Goal: Task Accomplishment & Management: Use online tool/utility

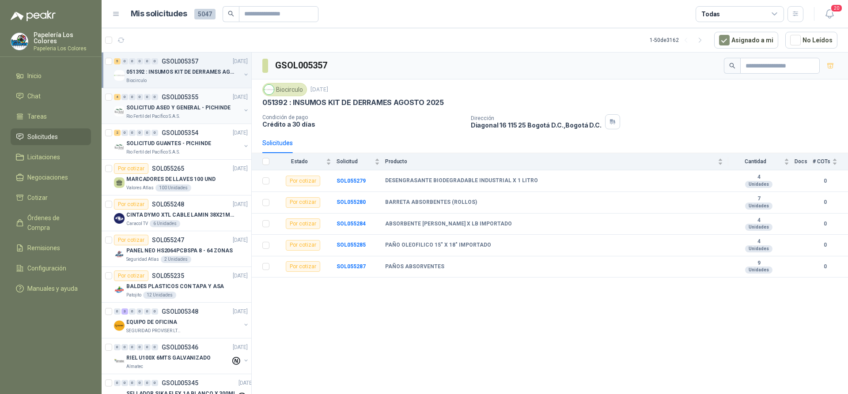
click at [207, 93] on div "4 0 0 0 0 0 GSOL005355 [DATE]" at bounding box center [182, 97] width 136 height 11
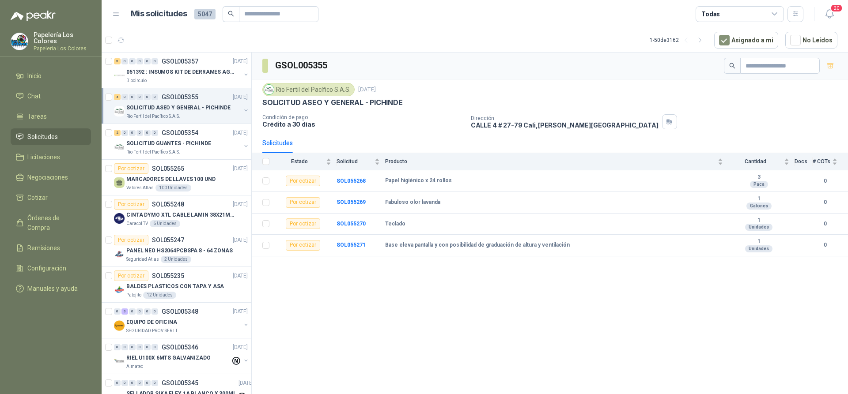
click at [206, 93] on div "4 0 0 0 0 0 GSOL005355 [DATE]" at bounding box center [182, 97] width 136 height 11
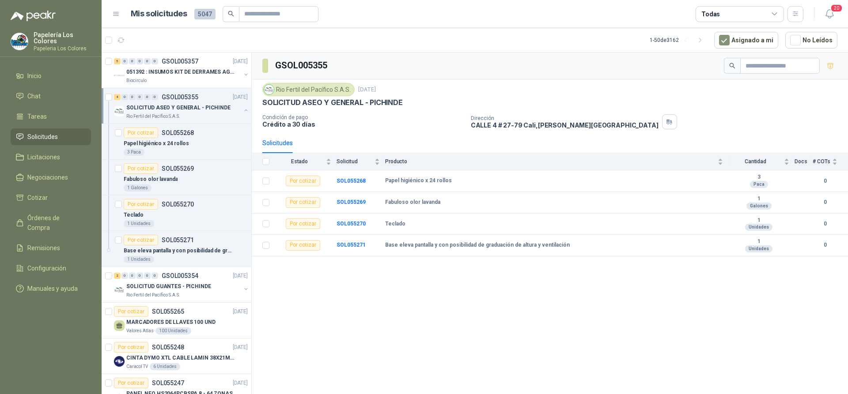
click at [206, 93] on div "4 0 0 0 0 0 GSOL005355 [DATE]" at bounding box center [182, 97] width 136 height 11
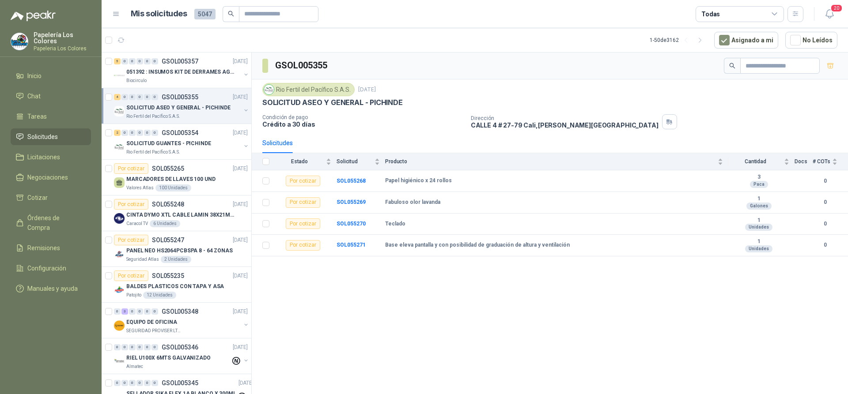
click at [206, 93] on div "4 0 0 0 0 0 GSOL005355 [DATE]" at bounding box center [182, 97] width 136 height 11
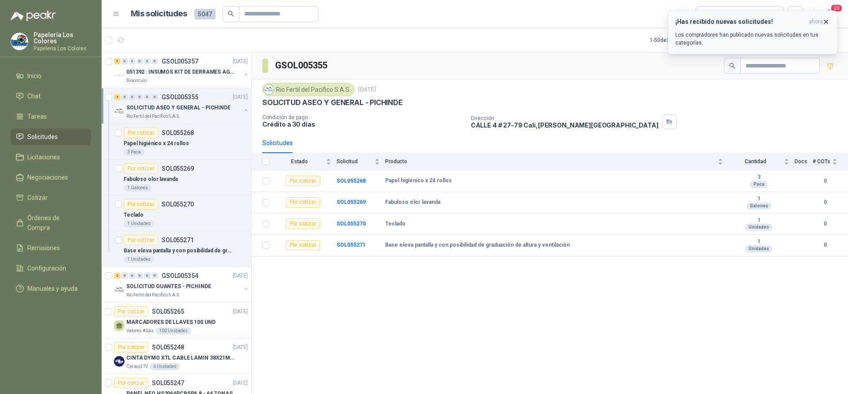
click at [740, 36] on p "Los compradores han publicado nuevas solicitudes en tus categorías." at bounding box center [752, 39] width 155 height 16
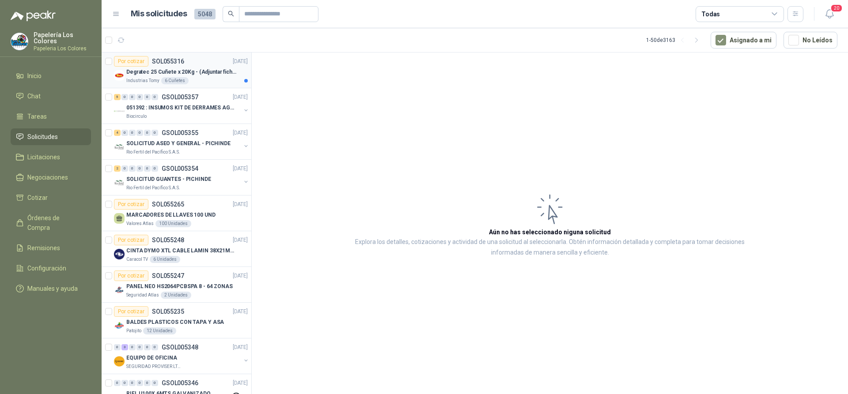
click at [205, 56] on div "Por cotizar SOL055316 10/09/25" at bounding box center [181, 61] width 134 height 11
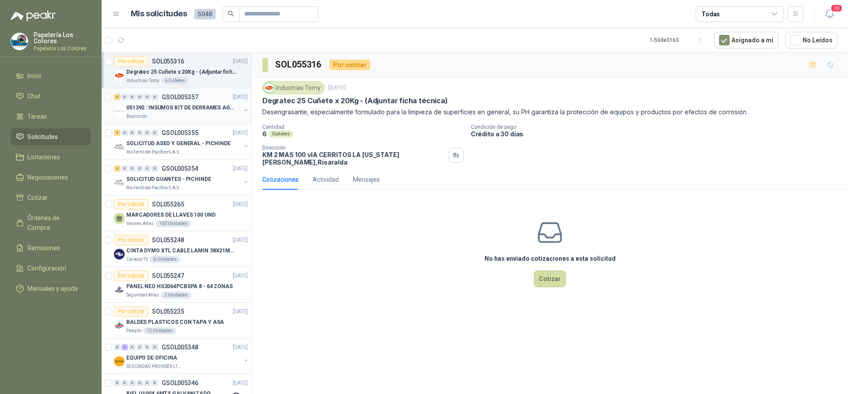
click at [205, 91] on div "5 0 0 0 0 0 GSOL005357 10/09/25 051392 : INSUMOS KIT DE DERRAMES AGOSTO 2025 Bi…" at bounding box center [177, 106] width 150 height 36
click at [207, 147] on div "SOLICITUD ASEO Y GENERAL - PICHINDE" at bounding box center [183, 143] width 114 height 11
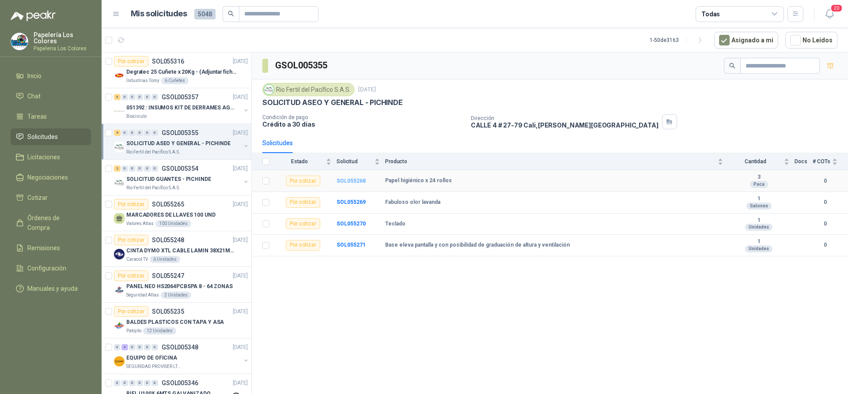
click at [350, 180] on b "SOL055268" at bounding box center [350, 181] width 29 height 6
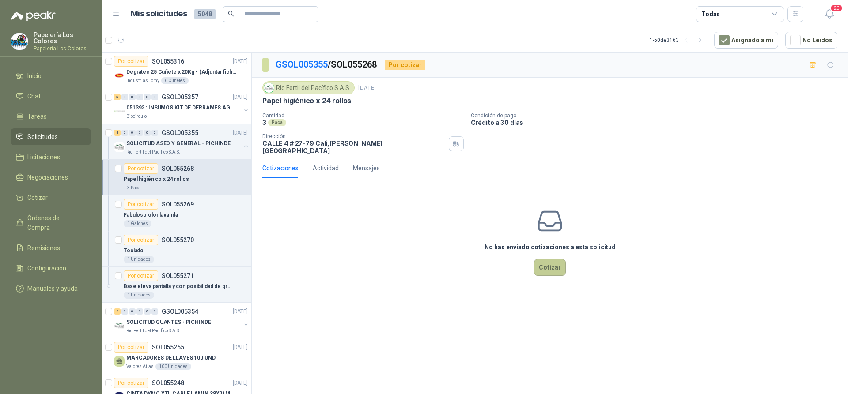
click at [550, 259] on button "Cotizar" at bounding box center [550, 267] width 32 height 17
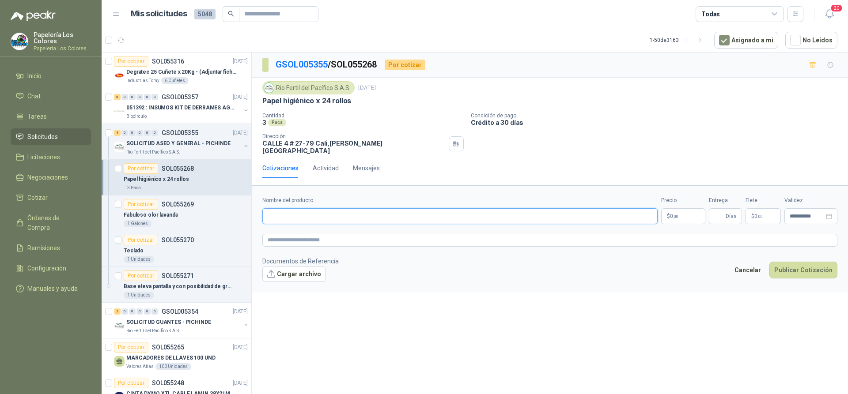
click at [335, 214] on input "Nombre del producto" at bounding box center [459, 216] width 395 height 16
paste input "**********"
type input "**********"
click at [675, 208] on body "Papelería Los Colores Papeleria Los Colores Inicio Chat Tareas Solicitudes Lici…" at bounding box center [424, 197] width 848 height 394
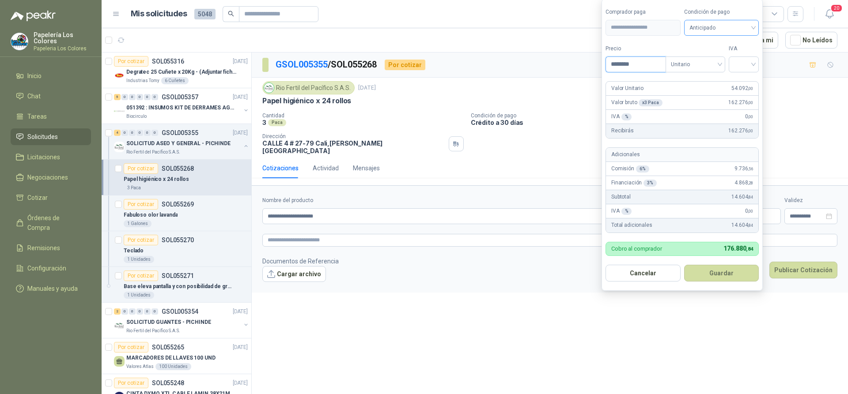
click at [722, 28] on span "Anticipado" at bounding box center [721, 27] width 64 height 13
type input "********"
click at [729, 58] on div "Crédito a 30 días" at bounding box center [723, 60] width 62 height 10
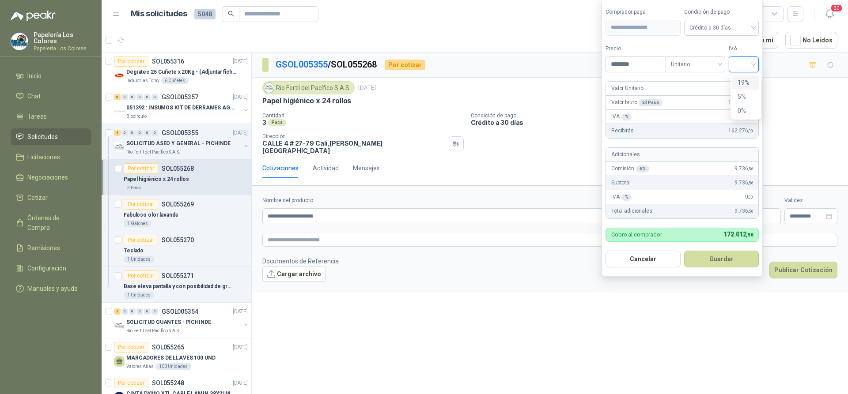
click at [738, 64] on input "search" at bounding box center [743, 63] width 19 height 13
click at [743, 81] on div "19%" at bounding box center [745, 83] width 16 height 10
click at [726, 254] on button "Guardar" at bounding box center [723, 259] width 76 height 17
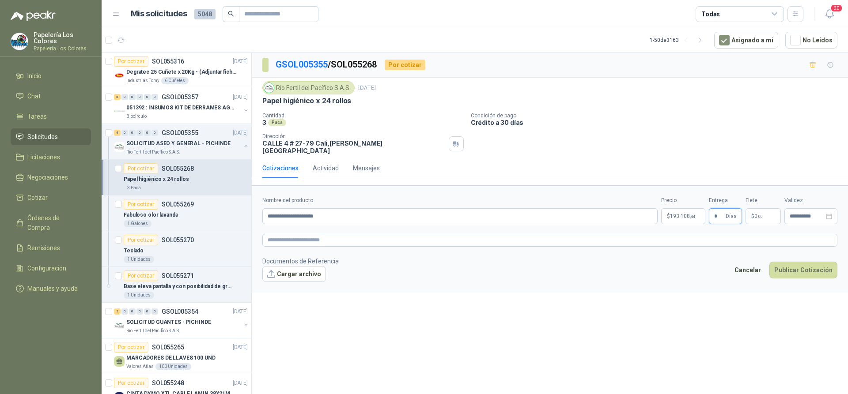
type input "*"
click at [792, 262] on button "Publicar Cotización" at bounding box center [803, 270] width 68 height 17
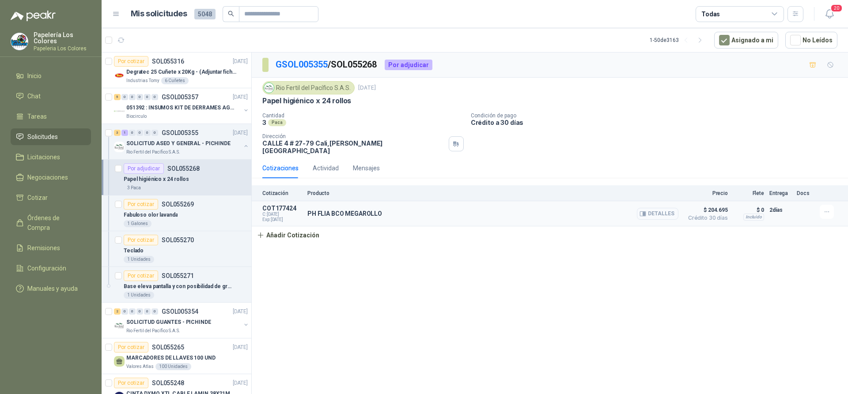
click at [664, 208] on button "Detalles" at bounding box center [657, 214] width 41 height 12
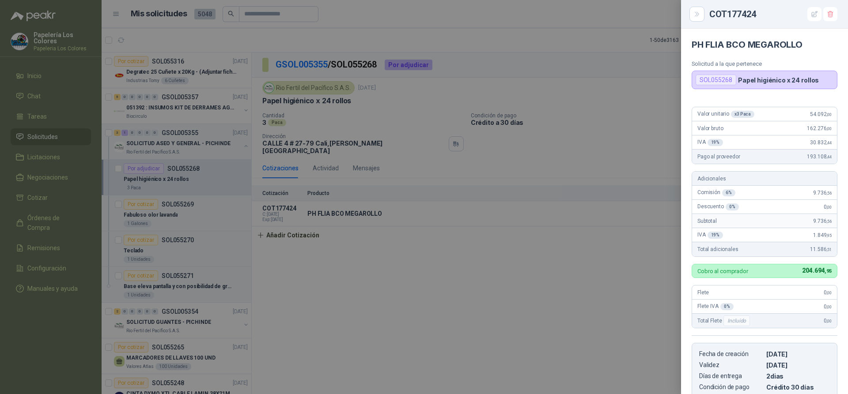
click at [598, 249] on div at bounding box center [424, 197] width 848 height 394
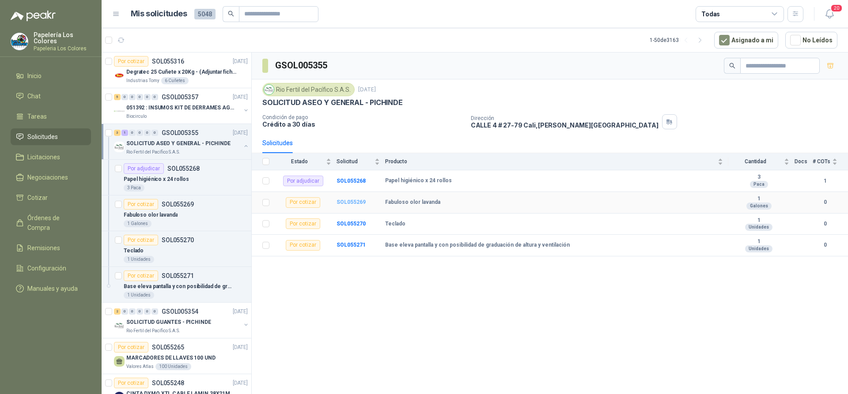
click at [350, 200] on b "SOL055269" at bounding box center [350, 202] width 29 height 6
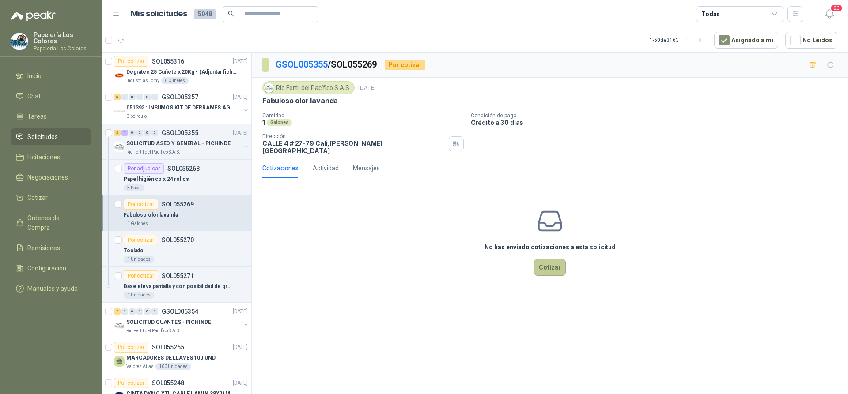
click at [551, 260] on button "Cotizar" at bounding box center [550, 267] width 32 height 17
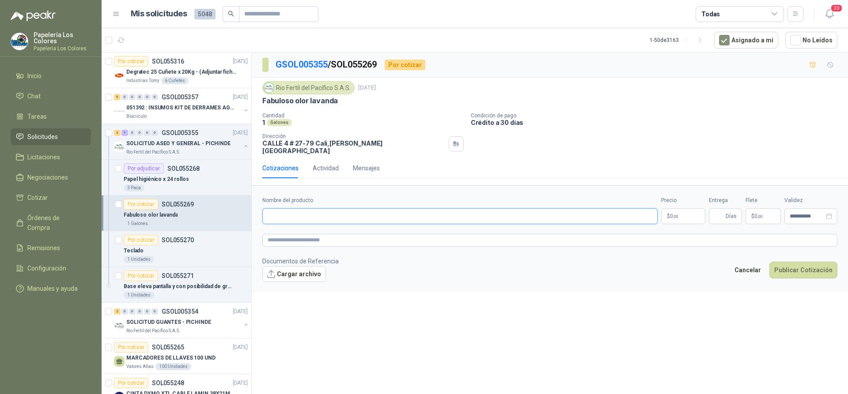
click at [339, 210] on input "Nombre del producto" at bounding box center [459, 216] width 395 height 16
paste input "**********"
type input "**********"
click at [675, 207] on body "Papelería Los Colores Papeleria Los Colores Inicio Chat Tareas Solicitudes Lici…" at bounding box center [424, 197] width 848 height 394
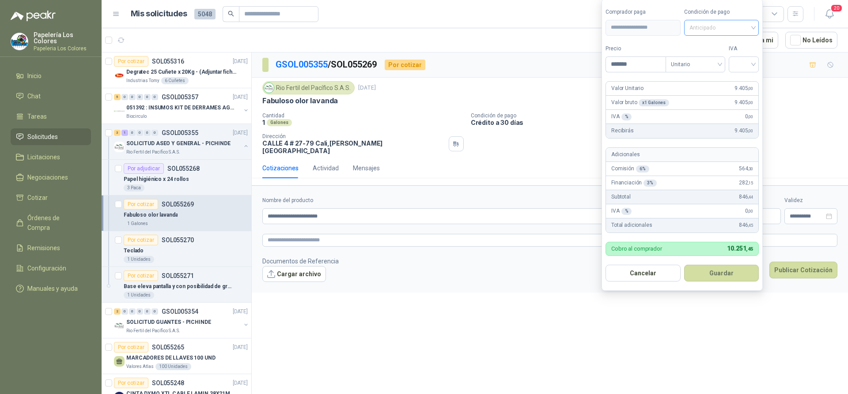
click at [739, 27] on span "Anticipado" at bounding box center [721, 27] width 64 height 13
type input "*******"
click at [721, 59] on div "Crédito a 30 días" at bounding box center [723, 60] width 62 height 10
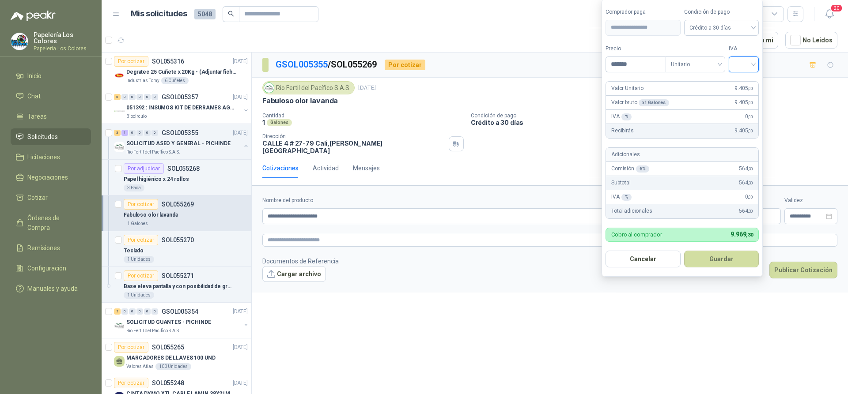
click at [743, 62] on input "search" at bounding box center [743, 63] width 19 height 13
click at [743, 78] on div "19%" at bounding box center [745, 83] width 16 height 10
click at [720, 259] on button "Guardar" at bounding box center [723, 259] width 76 height 17
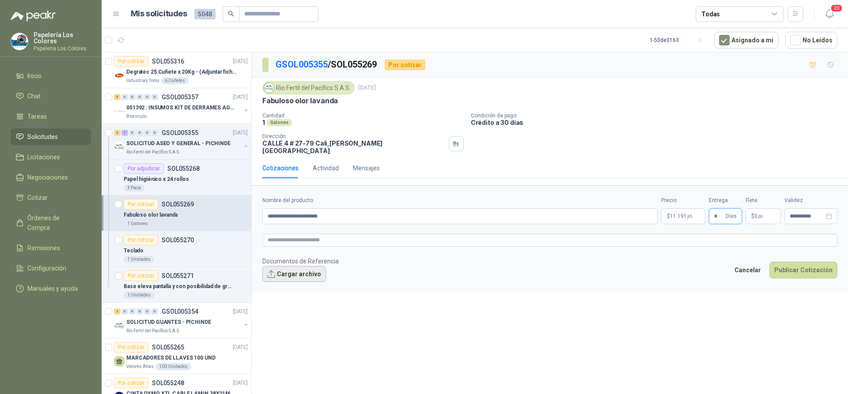
type input "*"
click at [283, 267] on button "Cargar archivo" at bounding box center [294, 274] width 64 height 16
click at [294, 266] on button "Cargar archivo" at bounding box center [294, 274] width 64 height 16
click at [270, 267] on button "Cargar archivo" at bounding box center [294, 274] width 64 height 16
click at [795, 262] on button "Publicar Cotización" at bounding box center [803, 270] width 68 height 17
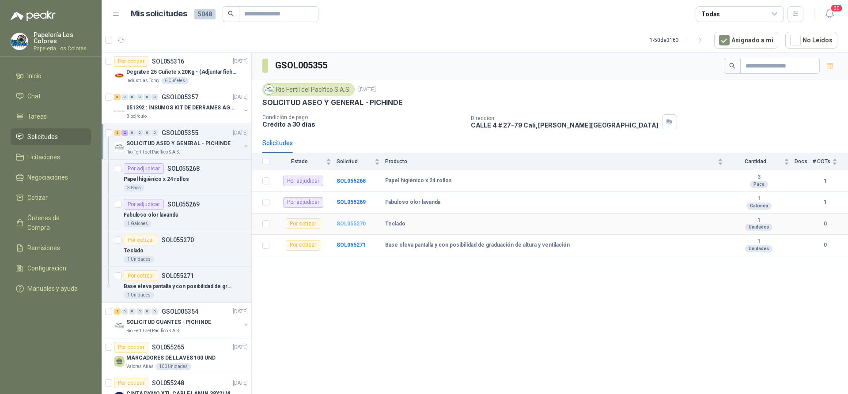
click at [347, 225] on b "SOL055270" at bounding box center [350, 224] width 29 height 6
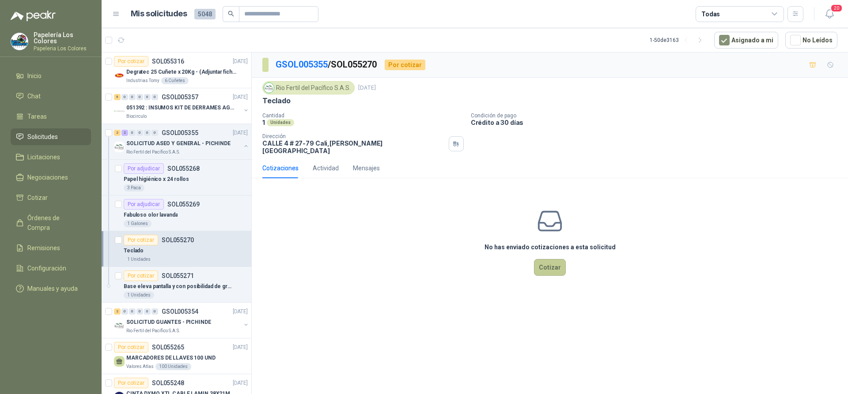
click at [552, 259] on button "Cotizar" at bounding box center [550, 267] width 32 height 17
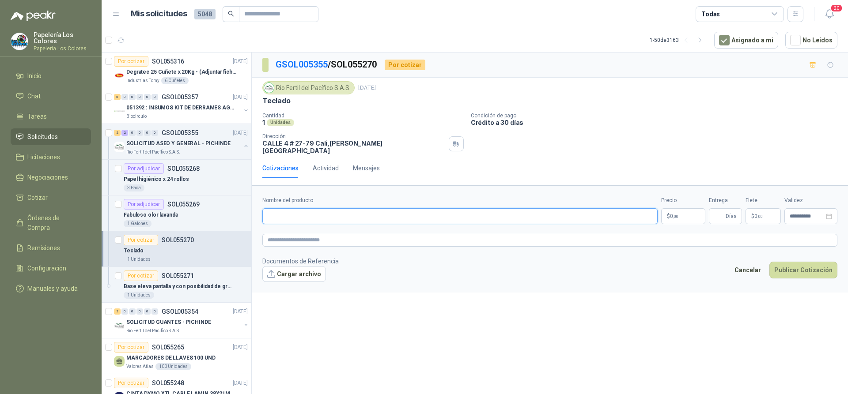
click at [353, 213] on input "Nombre del producto" at bounding box center [459, 216] width 395 height 16
click at [283, 210] on input "Nombre del producto" at bounding box center [459, 216] width 395 height 16
paste input "**********"
type input "**********"
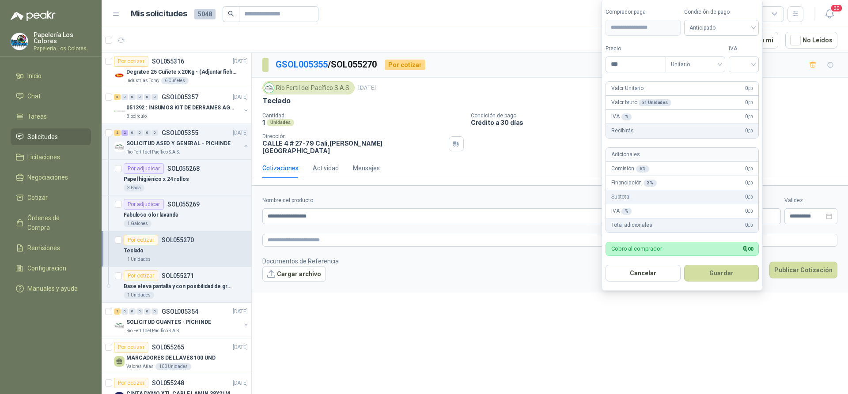
click at [678, 208] on body "Papelería Los Colores Papeleria Los Colores Inicio Chat Tareas Solicitudes Lici…" at bounding box center [424, 197] width 848 height 394
click at [703, 28] on span "Anticipado" at bounding box center [721, 27] width 64 height 13
type input "********"
click at [709, 57] on div "Crédito a 30 días" at bounding box center [723, 60] width 62 height 10
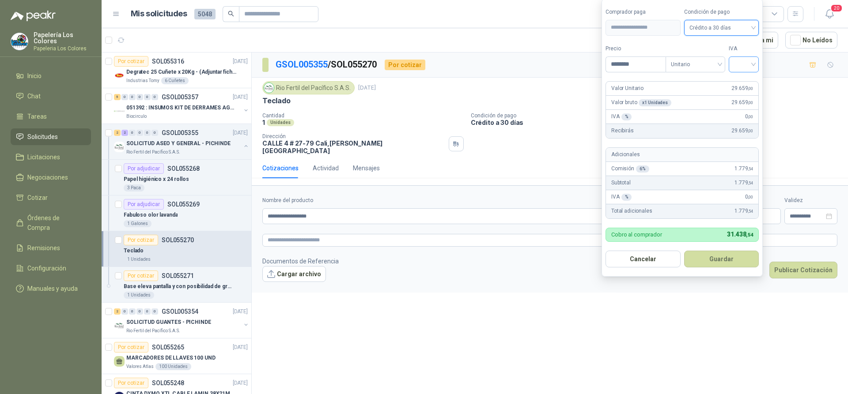
click at [741, 61] on input "search" at bounding box center [743, 63] width 19 height 13
click at [744, 79] on div "19%" at bounding box center [745, 83] width 16 height 10
click at [729, 260] on button "Guardar" at bounding box center [723, 259] width 76 height 17
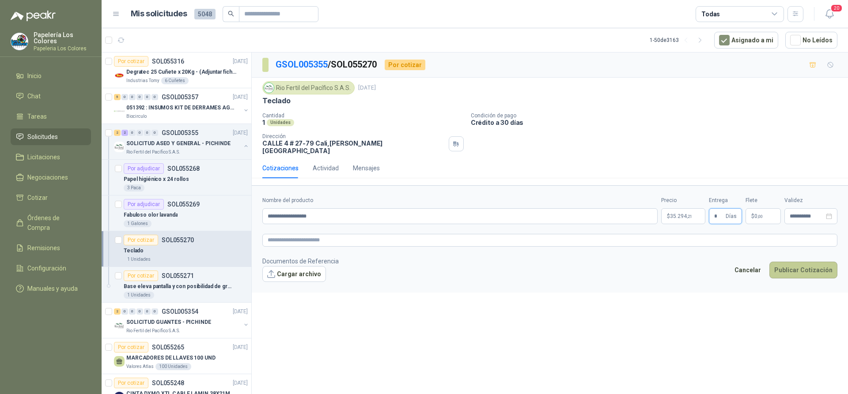
type input "*"
click at [802, 262] on button "Publicar Cotización" at bounding box center [803, 270] width 68 height 17
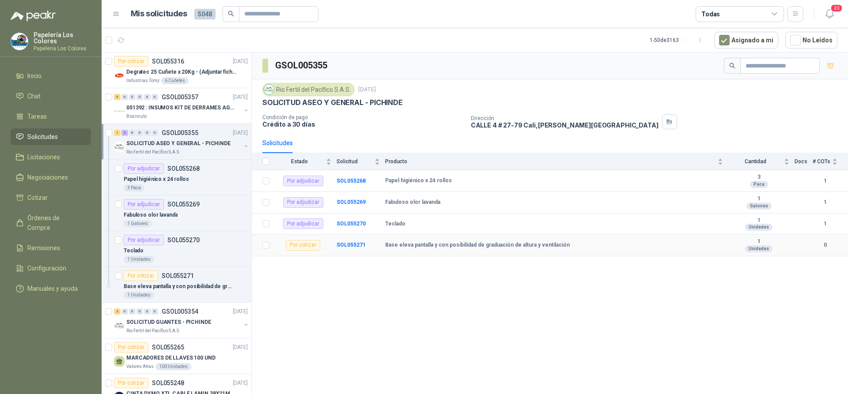
click at [305, 245] on div "Por cotizar" at bounding box center [303, 245] width 34 height 11
click at [345, 243] on b "SOL055271" at bounding box center [350, 245] width 29 height 6
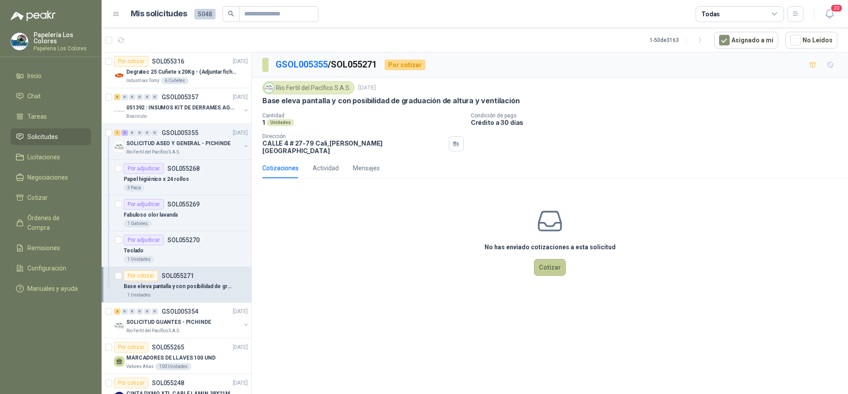
click at [548, 263] on button "Cotizar" at bounding box center [550, 267] width 32 height 17
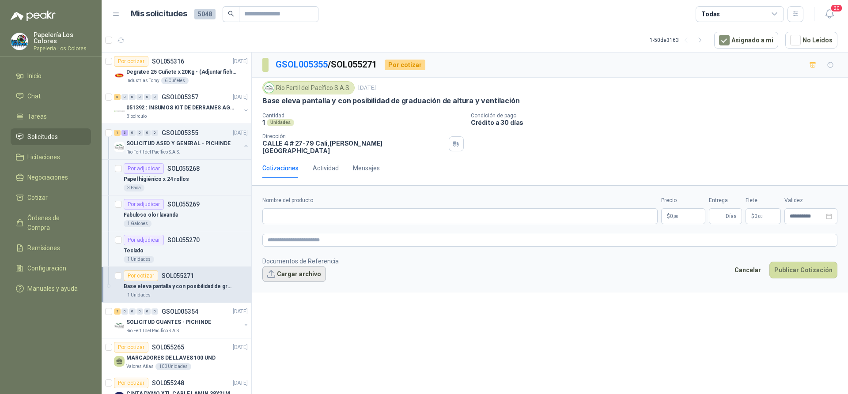
click at [287, 266] on button "Cargar archivo" at bounding box center [294, 274] width 64 height 16
click at [299, 215] on input "Nombre del producto" at bounding box center [459, 216] width 395 height 16
paste input "**********"
type input "**********"
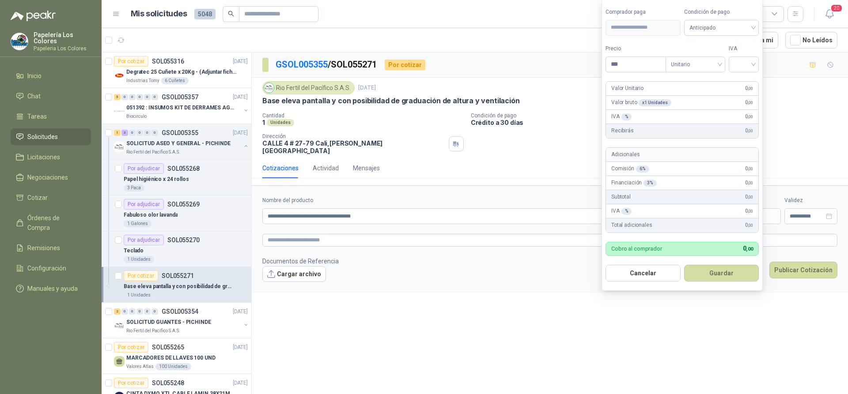
click at [675, 209] on body "Papelería Los Colores Papeleria Los Colores Inicio Chat Tareas Solicitudes Lici…" at bounding box center [424, 197] width 848 height 394
click at [712, 23] on span "Anticipado" at bounding box center [721, 27] width 64 height 13
type input "********"
click at [718, 60] on div "Crédito a 30 días" at bounding box center [723, 60] width 62 height 10
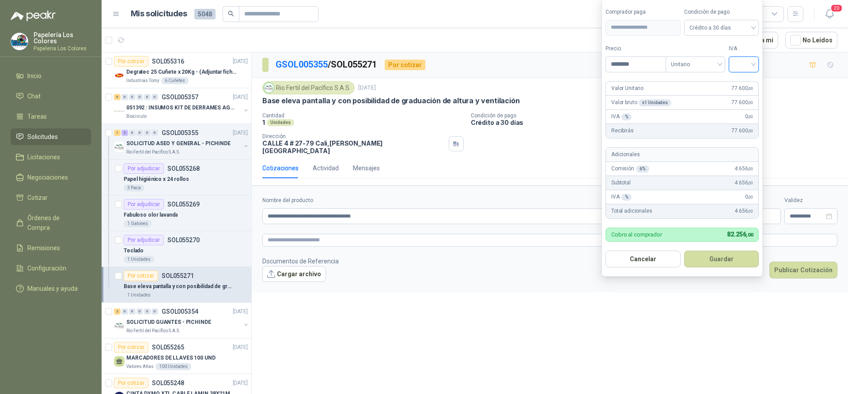
click at [742, 63] on input "search" at bounding box center [743, 63] width 19 height 13
click at [743, 78] on div "19%" at bounding box center [745, 83] width 16 height 10
click at [708, 265] on button "Guardar" at bounding box center [723, 259] width 76 height 17
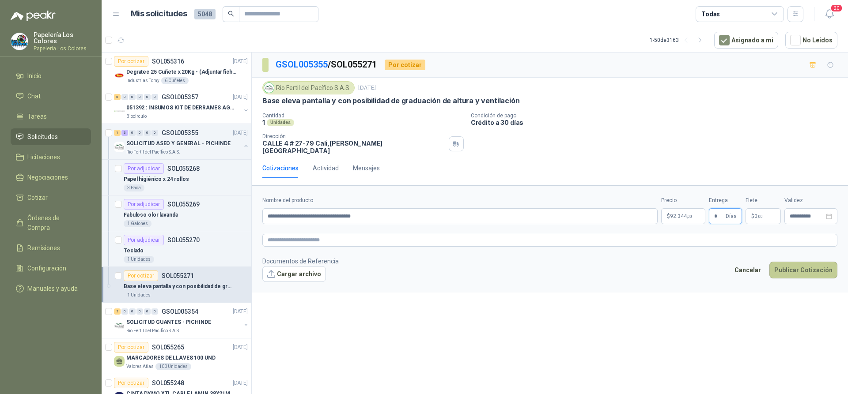
type input "*"
click at [798, 262] on button "Publicar Cotización" at bounding box center [803, 270] width 68 height 17
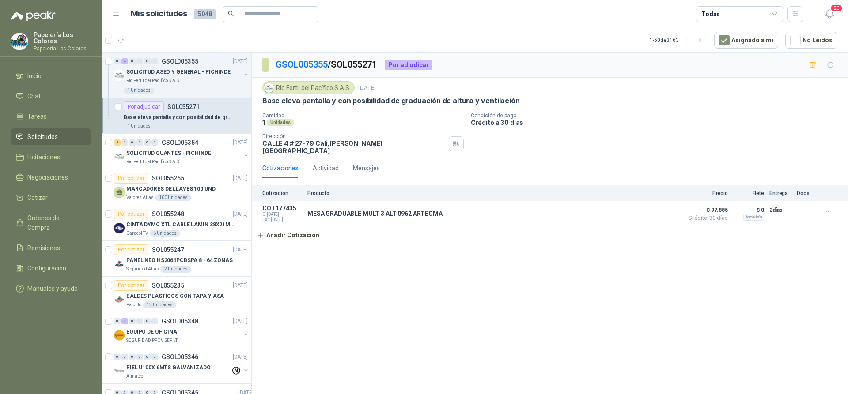
scroll to position [177, 0]
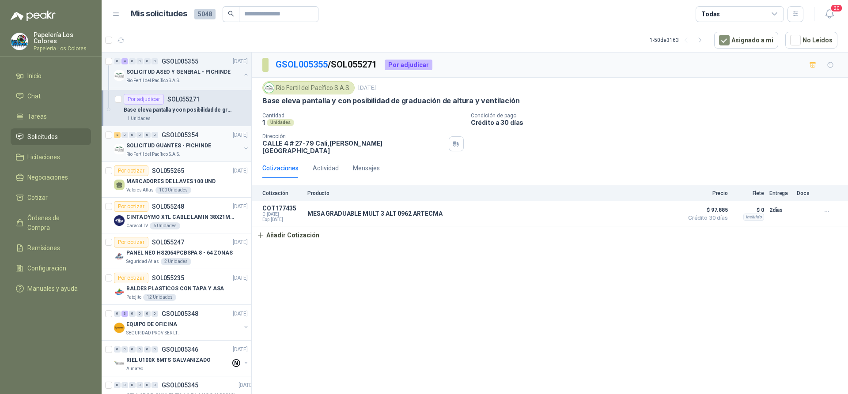
click at [224, 145] on div "SOLICITUD GUANTES - PICHINDE" at bounding box center [183, 145] width 114 height 11
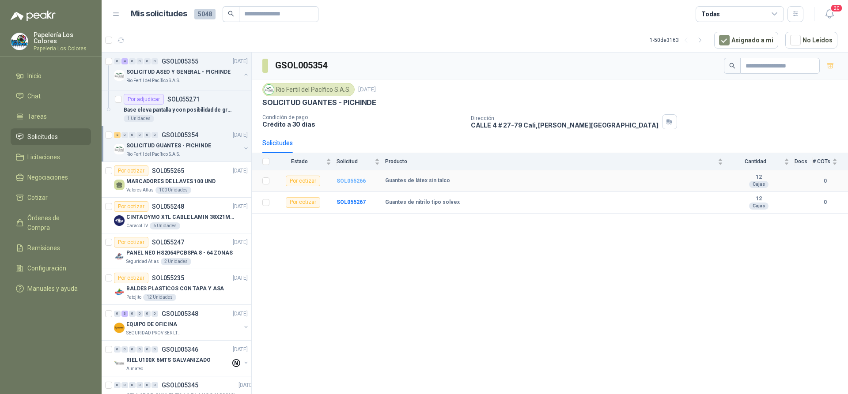
click at [348, 180] on b "SOL055266" at bounding box center [350, 181] width 29 height 6
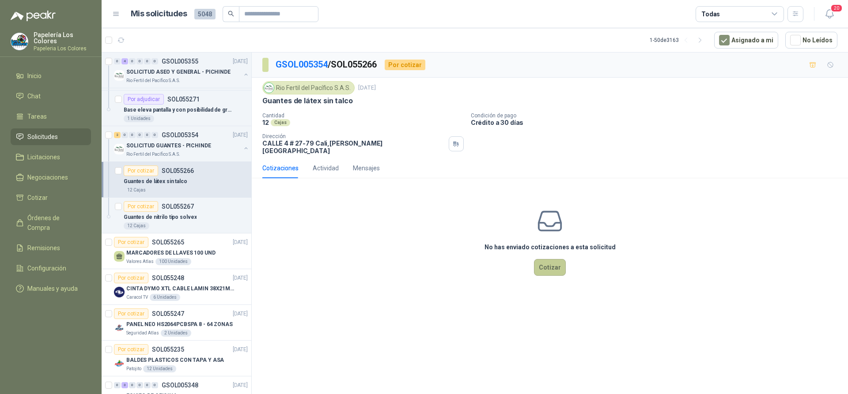
click at [548, 259] on button "Cotizar" at bounding box center [550, 267] width 32 height 17
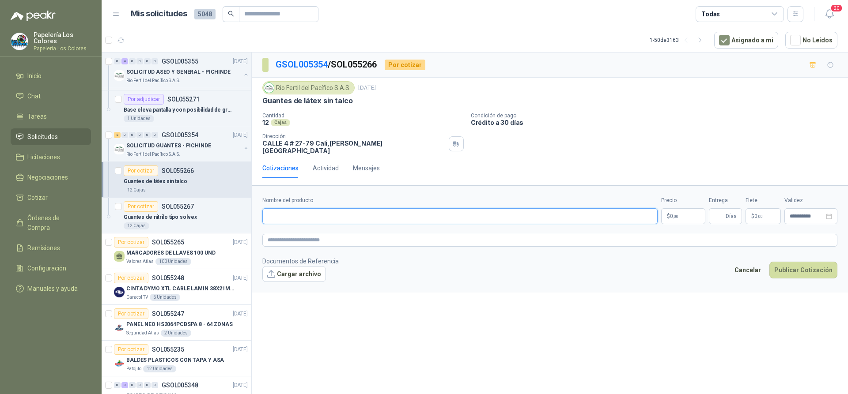
click at [300, 209] on input "Nombre del producto" at bounding box center [459, 216] width 395 height 16
paste input "**********"
type input "**********"
click at [679, 209] on body "Papelería Los Colores Papeleria Los Colores Inicio Chat Tareas Solicitudes Lici…" at bounding box center [424, 197] width 848 height 394
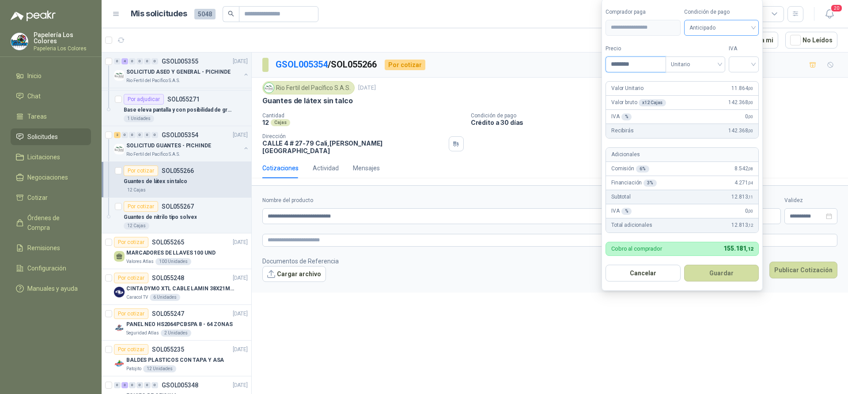
click at [718, 30] on span "Anticipado" at bounding box center [721, 27] width 64 height 13
type input "********"
click at [720, 57] on div "Crédito a 30 días" at bounding box center [723, 60] width 62 height 10
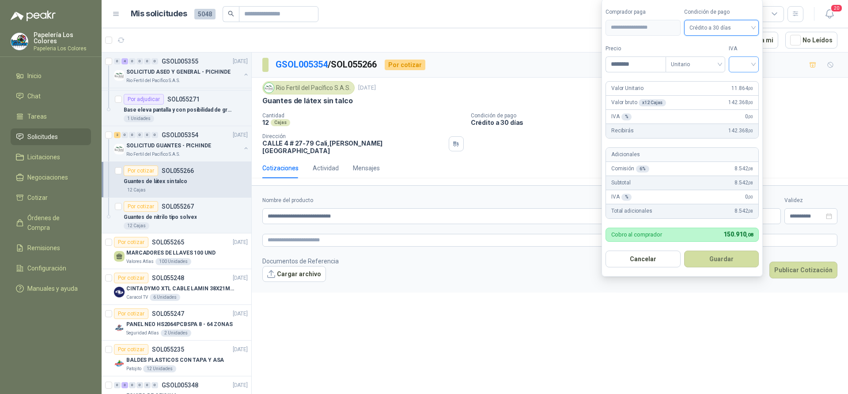
click at [753, 66] on input "search" at bounding box center [743, 63] width 19 height 13
click at [747, 80] on div "19%" at bounding box center [745, 83] width 16 height 10
click at [712, 262] on button "Guardar" at bounding box center [723, 259] width 76 height 17
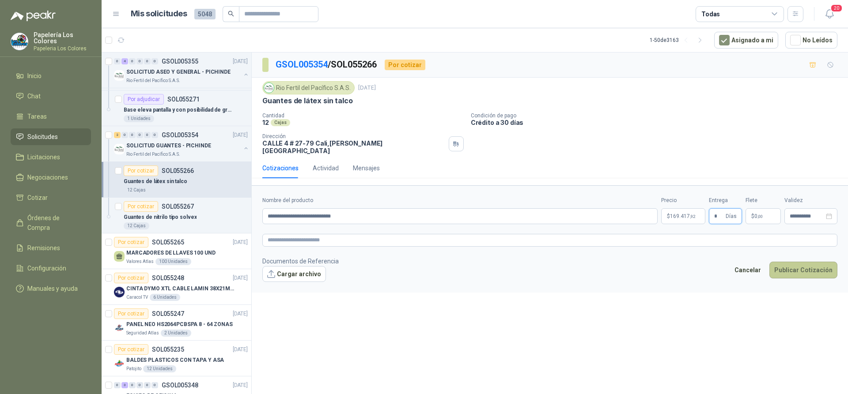
type input "*"
click at [796, 262] on button "Publicar Cotización" at bounding box center [803, 270] width 68 height 17
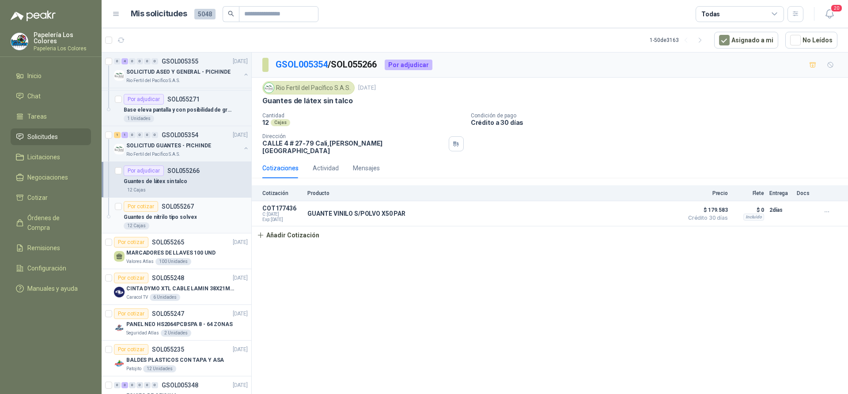
click at [208, 209] on div "Por cotizar SOL055267" at bounding box center [186, 206] width 124 height 11
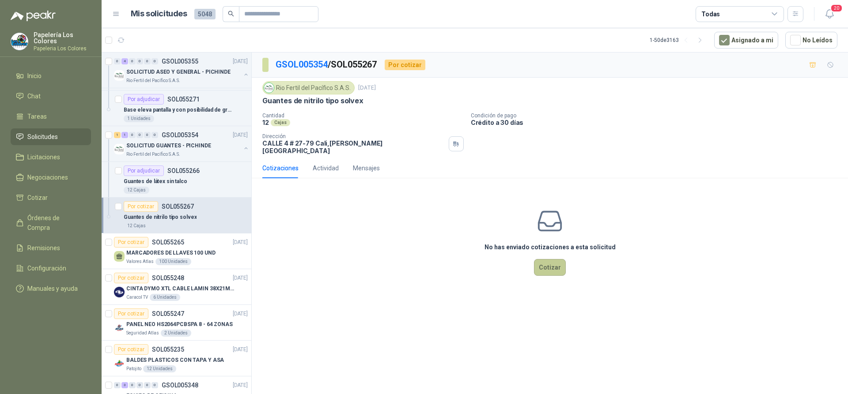
click at [552, 262] on button "Cotizar" at bounding box center [550, 267] width 32 height 17
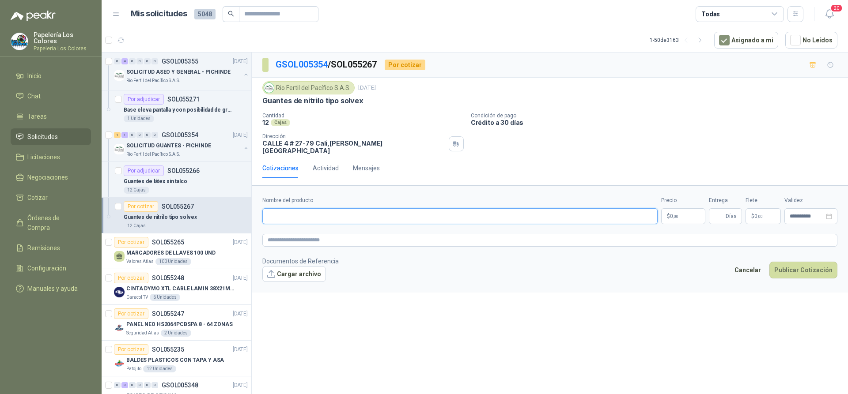
click at [366, 208] on input "Nombre del producto" at bounding box center [459, 216] width 395 height 16
click at [352, 210] on input "Nombre del producto" at bounding box center [459, 216] width 395 height 16
paste input "**********"
type input "**********"
click at [685, 210] on body "Papelería Los Colores Papeleria Los Colores Inicio Chat Tareas Solicitudes Lici…" at bounding box center [424, 197] width 848 height 394
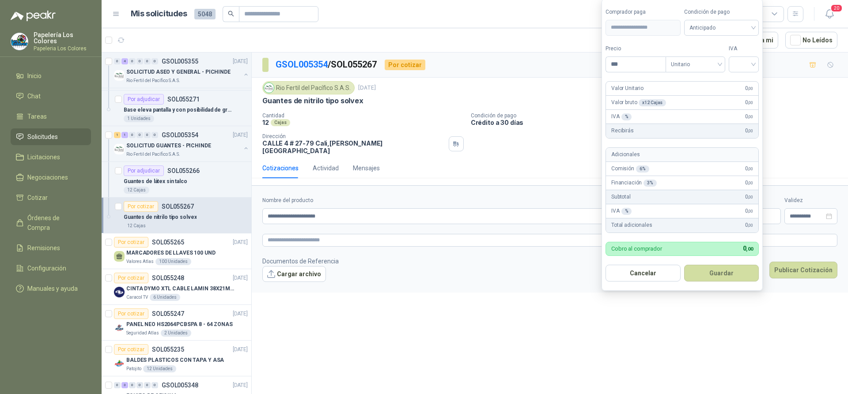
click at [419, 111] on div "Rio Fertil del Pacífico S.A.S. 9 sept, 2025 Guantes de nitrilo tipo solvex Cant…" at bounding box center [549, 117] width 575 height 73
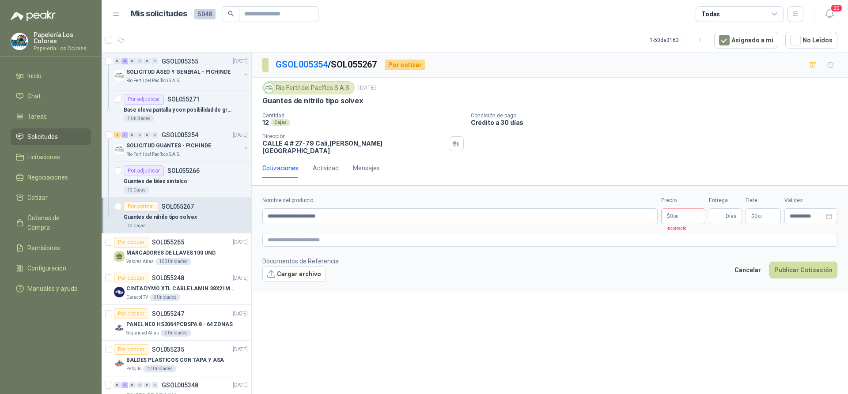
click at [362, 103] on div "Guantes de nitrilo tipo solvex" at bounding box center [549, 100] width 575 height 9
drag, startPoint x: 359, startPoint y: 101, endPoint x: 263, endPoint y: 108, distance: 96.5
click at [263, 108] on div "Rio Fertil del Pacífico S.A.S. 9 sept, 2025 Guantes de nitrilo tipo solvex Cant…" at bounding box center [549, 117] width 575 height 73
copy p "Guantes de nitrilo tipo solvex"
click at [366, 102] on div "Guantes de nitrilo tipo solvex" at bounding box center [549, 100] width 575 height 9
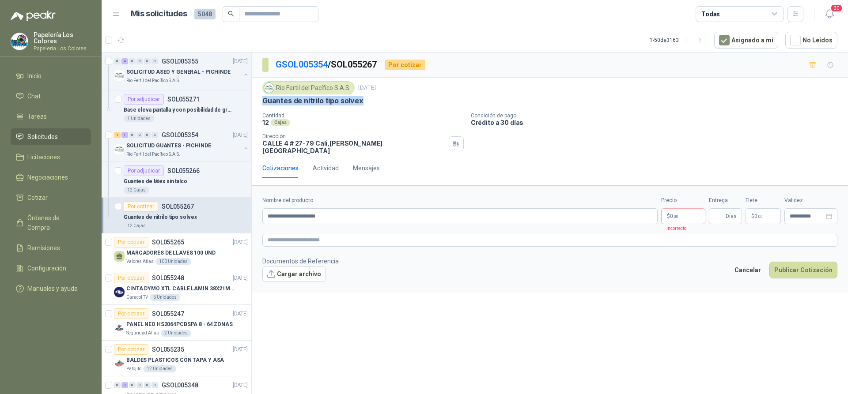
drag, startPoint x: 359, startPoint y: 99, endPoint x: 263, endPoint y: 104, distance: 96.3
click at [263, 104] on p "Guantes de nitrilo tipo solvex" at bounding box center [312, 100] width 101 height 9
copy p "Guantes de nitrilo tipo solvex"
click at [366, 300] on div "**********" at bounding box center [550, 225] width 596 height 345
drag, startPoint x: 334, startPoint y: 207, endPoint x: 232, endPoint y: 211, distance: 101.6
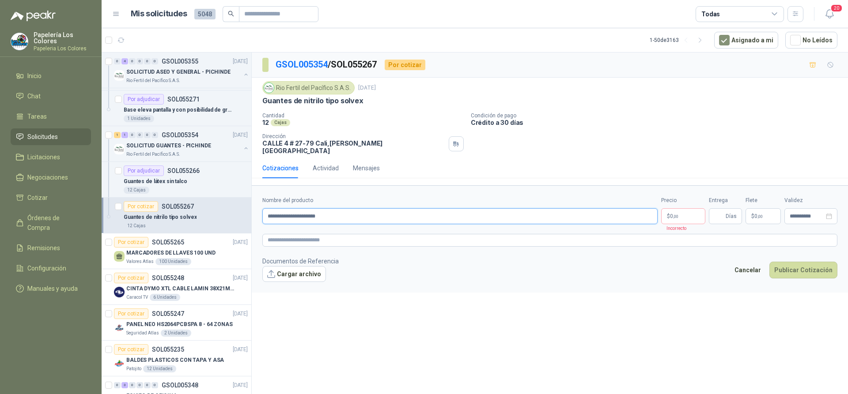
click at [232, 211] on div "Por cotizar SOL055316 10/09/25 Degratec 25 Cuñete x 20Kg - (Adjuntar ficha técn…" at bounding box center [475, 224] width 746 height 345
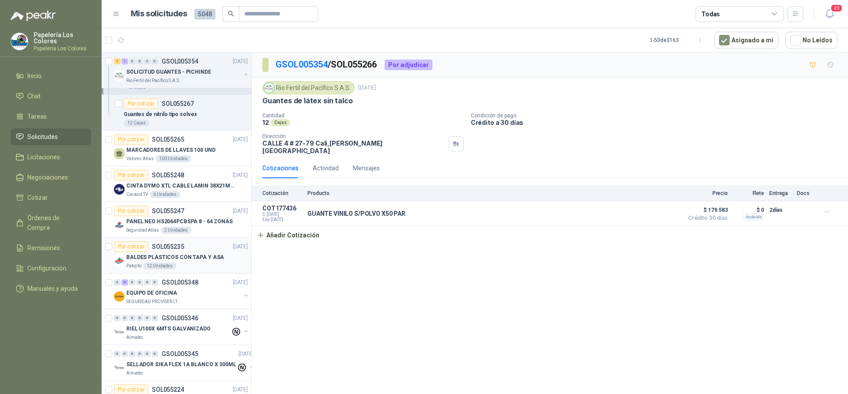
scroll to position [265, 0]
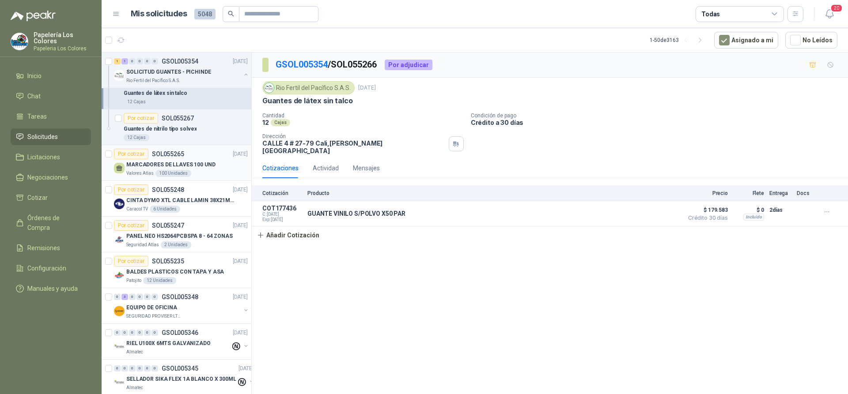
click at [220, 166] on div "MARCADORES DE LLAVES 100 UND" at bounding box center [186, 164] width 121 height 11
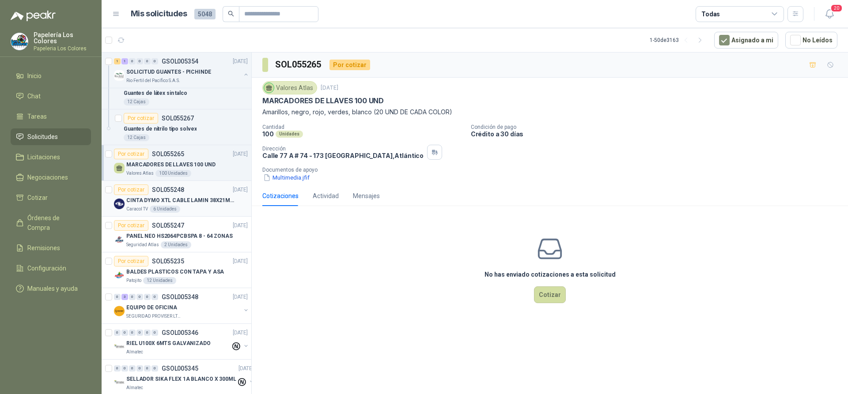
click at [200, 188] on div "Por cotizar SOL055248 09/09/25" at bounding box center [181, 190] width 134 height 11
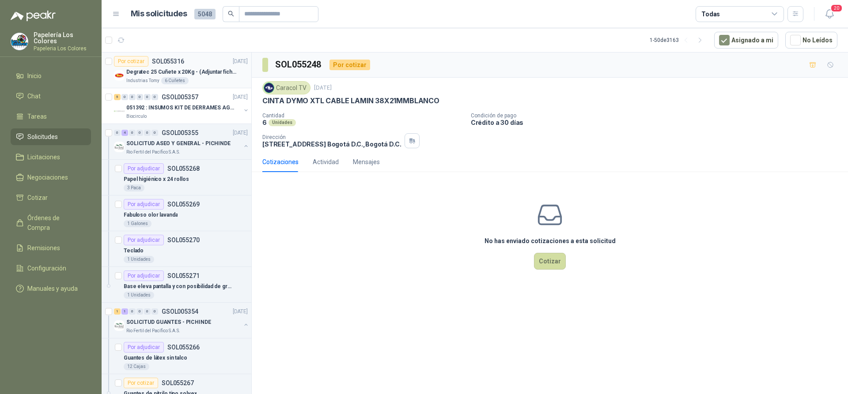
click at [199, 57] on div "Por cotizar SOL055316 10/09/25" at bounding box center [181, 61] width 134 height 11
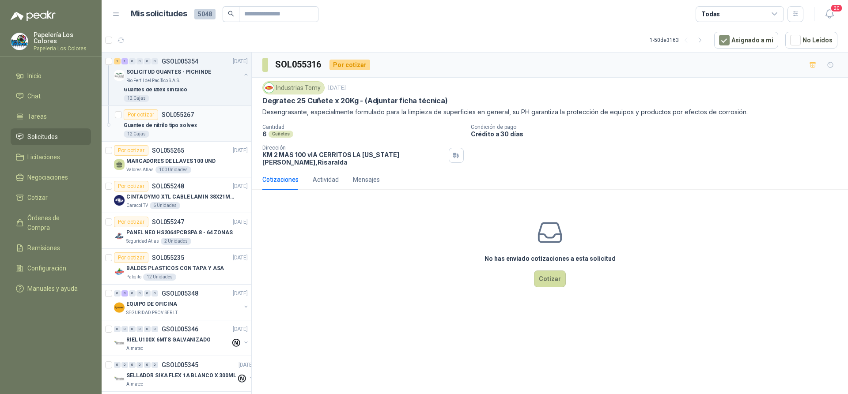
scroll to position [281, 0]
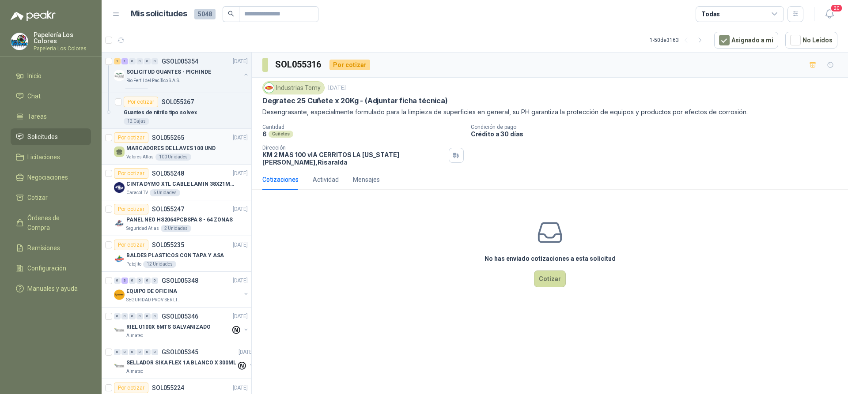
click at [226, 147] on div "MARCADORES DE LLAVES 100 UND" at bounding box center [186, 148] width 121 height 11
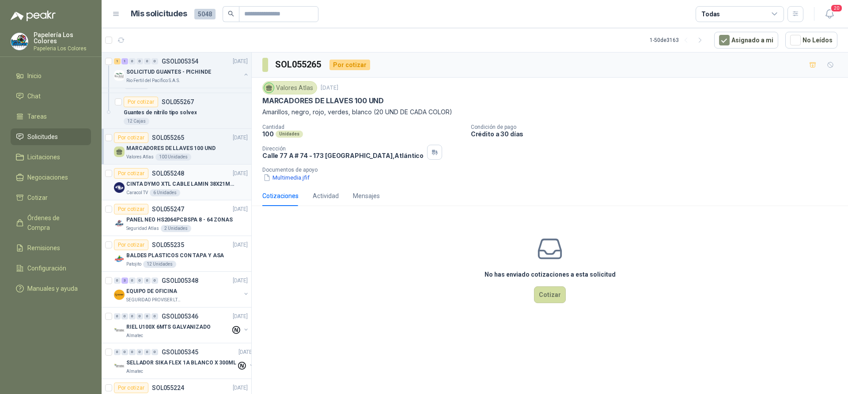
click at [205, 170] on div "Por cotizar SOL055248 09/09/25" at bounding box center [181, 173] width 134 height 11
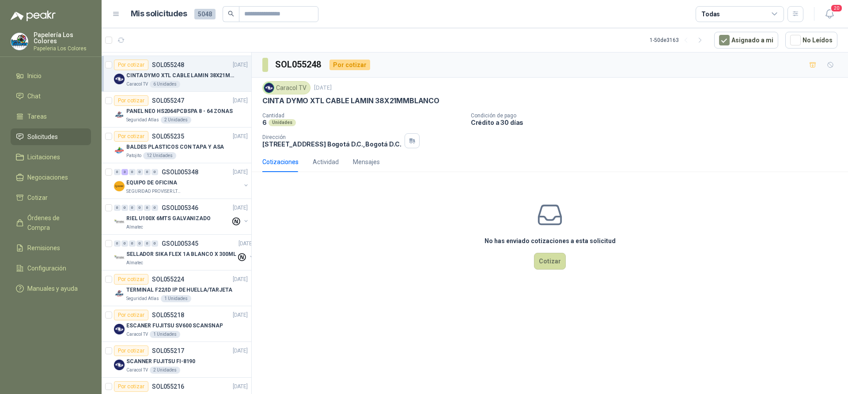
scroll to position [422, 0]
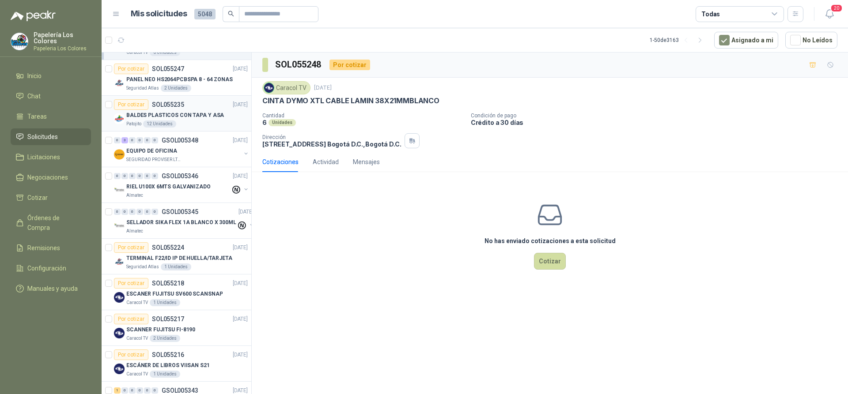
click at [202, 101] on div "Por cotizar SOL055235 09/09/25" at bounding box center [181, 104] width 134 height 11
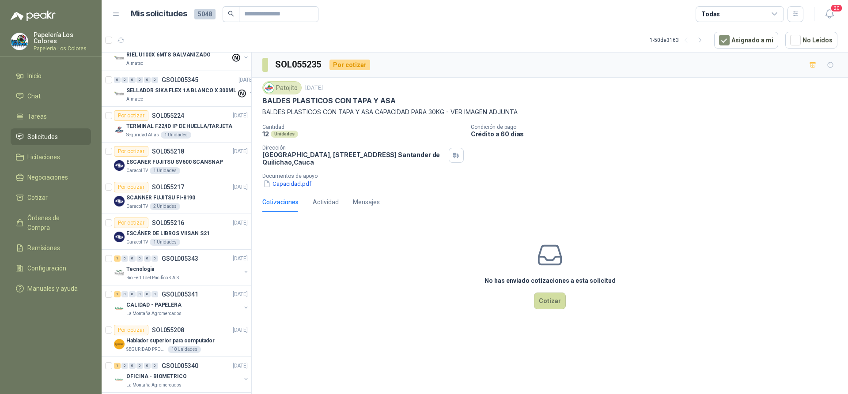
scroll to position [554, 0]
click at [201, 113] on div "Por cotizar SOL055224 08/09/25" at bounding box center [181, 115] width 134 height 11
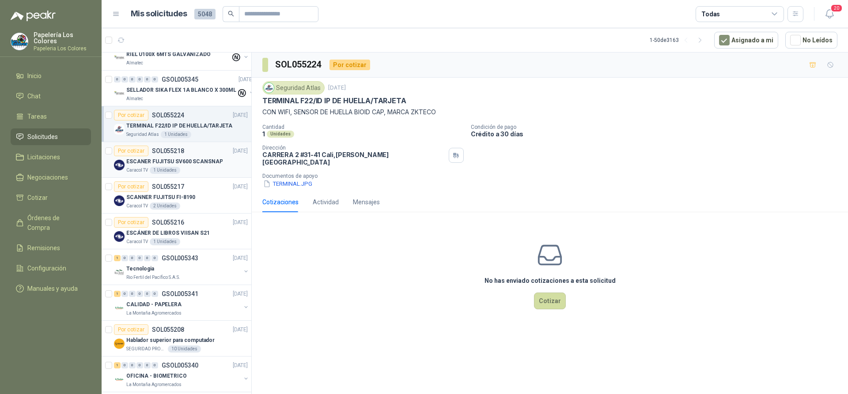
click at [204, 147] on div "Por cotizar SOL055218 08/09/25" at bounding box center [181, 151] width 134 height 11
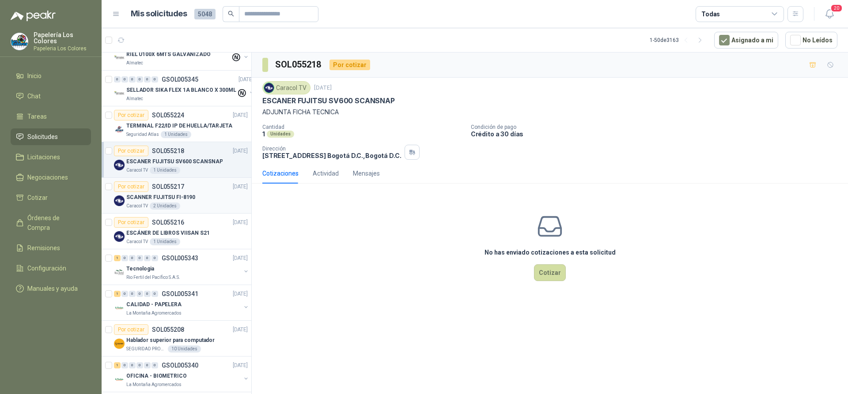
click at [209, 191] on div "Por cotizar SOL055217 08/09/25" at bounding box center [181, 186] width 134 height 11
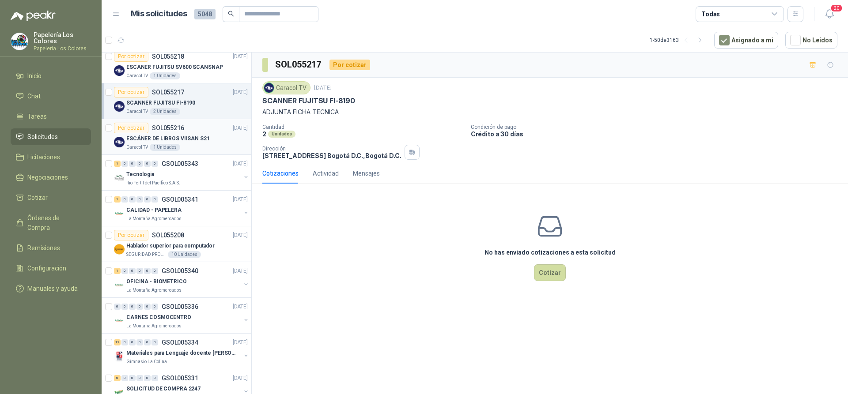
scroll to position [686, 0]
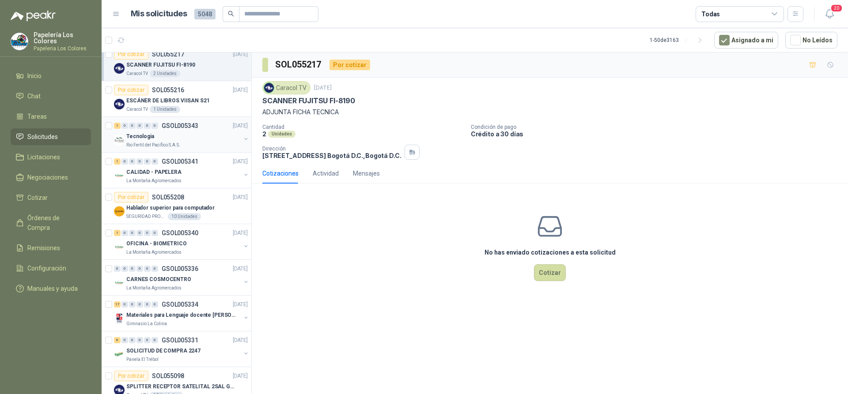
click at [207, 135] on div "Tecnologia" at bounding box center [183, 136] width 114 height 11
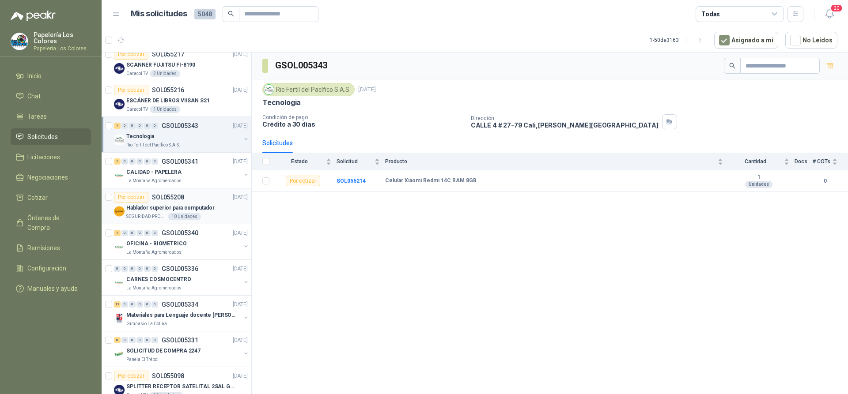
click at [201, 194] on div "Por cotizar SOL055208 08/09/25" at bounding box center [181, 197] width 134 height 11
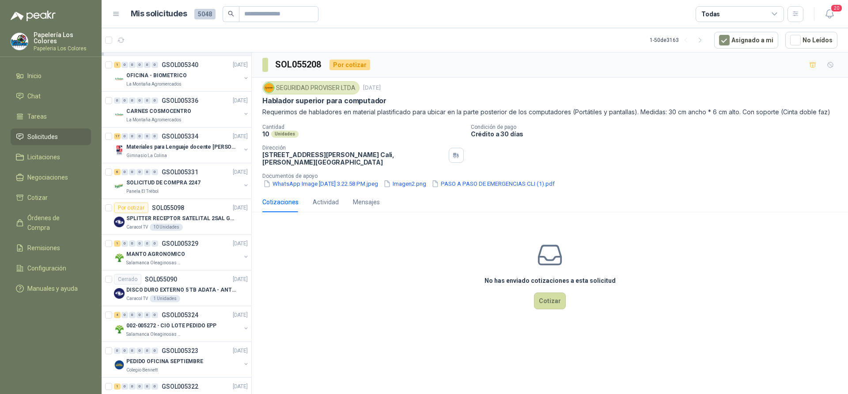
scroll to position [863, 0]
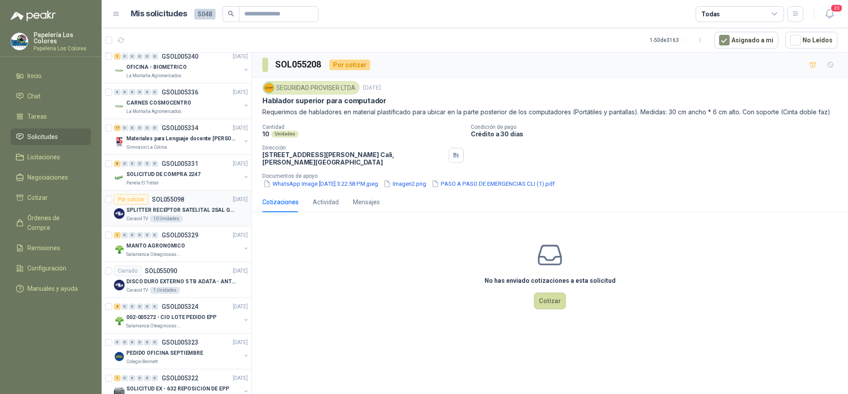
click at [200, 194] on article "Por cotizar SOL055098 08/09/25 SPLITTER RECEPTOR SATELITAL 2SAL GT-SP21 Caracol…" at bounding box center [177, 209] width 150 height 36
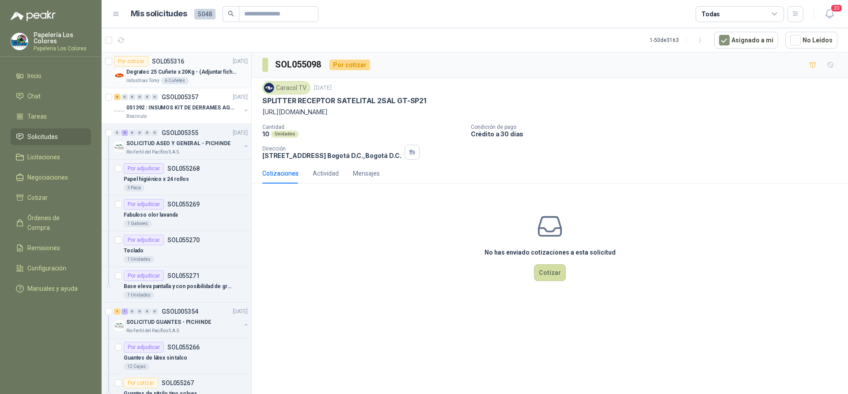
click at [200, 56] on div "Por cotizar SOL055316 10/09/25" at bounding box center [181, 61] width 134 height 11
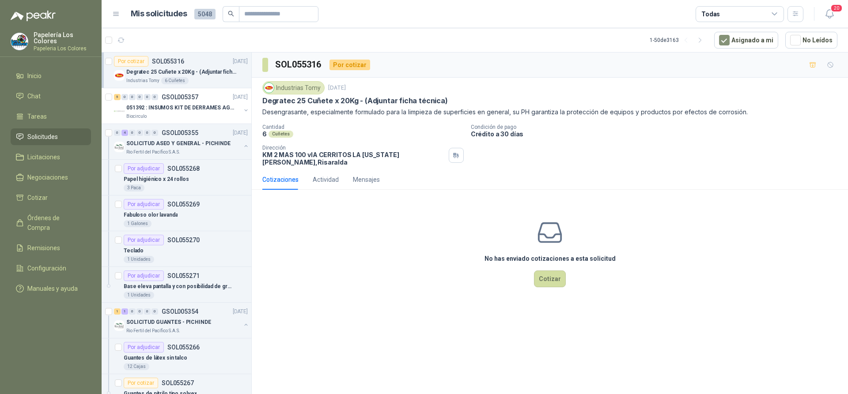
click at [390, 275] on div "No has enviado cotizaciones a esta solicitud Cotizar" at bounding box center [550, 253] width 596 height 113
click at [266, 231] on div "No has enviado cotizaciones a esta solicitud Cotizar" at bounding box center [550, 253] width 596 height 113
click at [330, 259] on div "No has enviado cotizaciones a esta solicitud Cotizar" at bounding box center [550, 253] width 596 height 113
click at [62, 221] on span "Órdenes de Compra" at bounding box center [54, 222] width 55 height 19
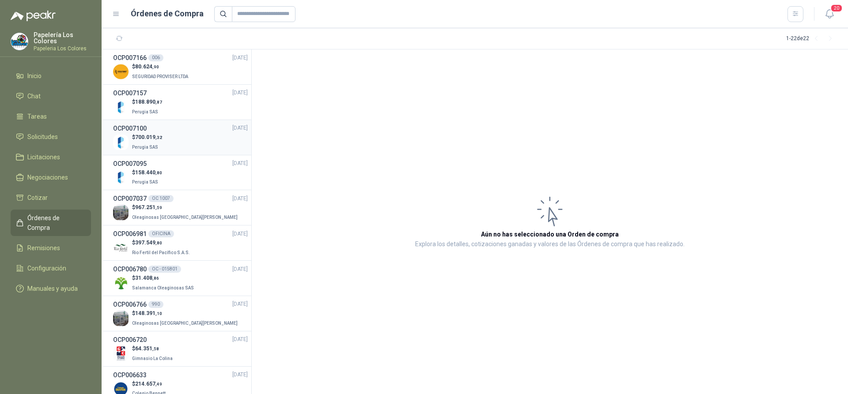
click at [186, 139] on div "$ 700.019 ,32 Perugia SAS" at bounding box center [180, 142] width 135 height 18
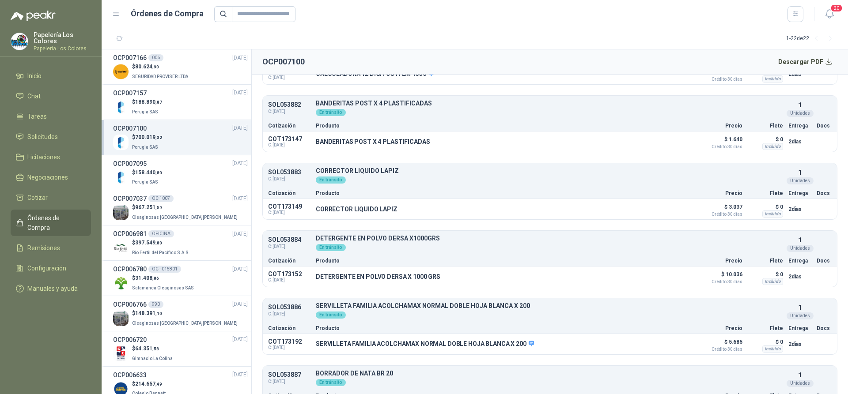
scroll to position [1059, 0]
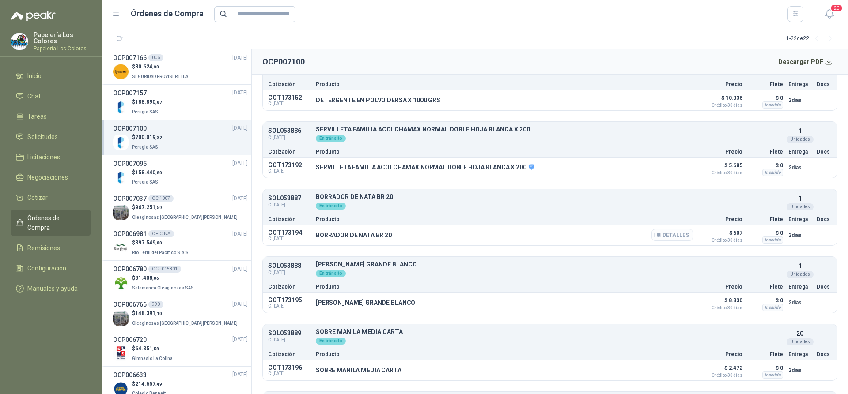
click at [661, 236] on button "Detalles" at bounding box center [671, 235] width 41 height 12
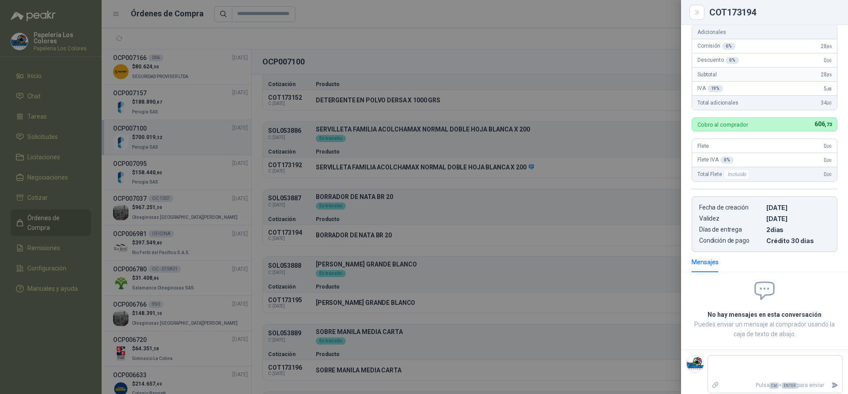
scroll to position [0, 0]
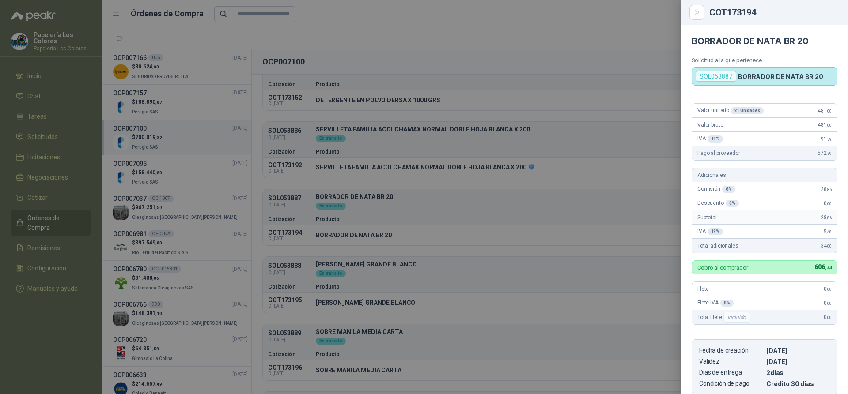
click at [623, 60] on div at bounding box center [424, 197] width 848 height 394
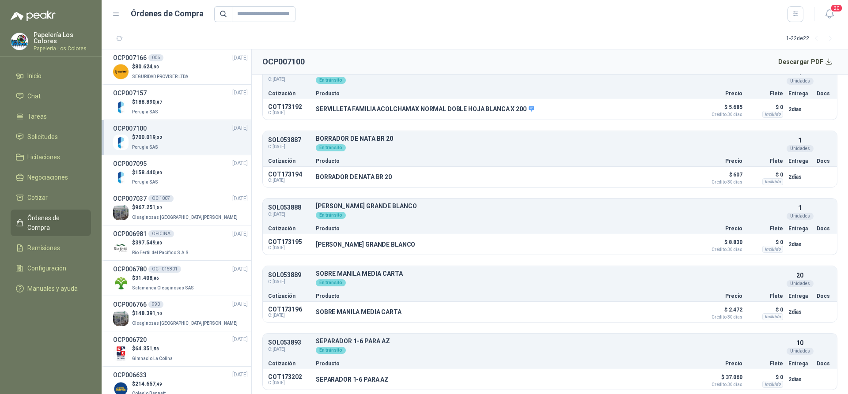
scroll to position [1148, 0]
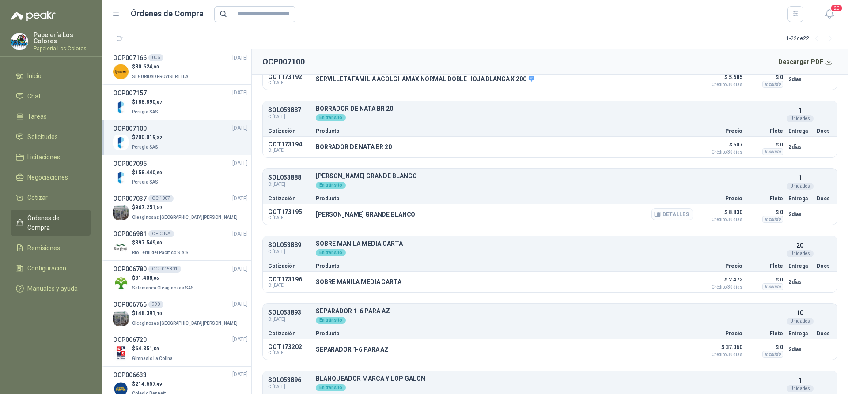
click at [660, 214] on button "Detalles" at bounding box center [671, 214] width 41 height 12
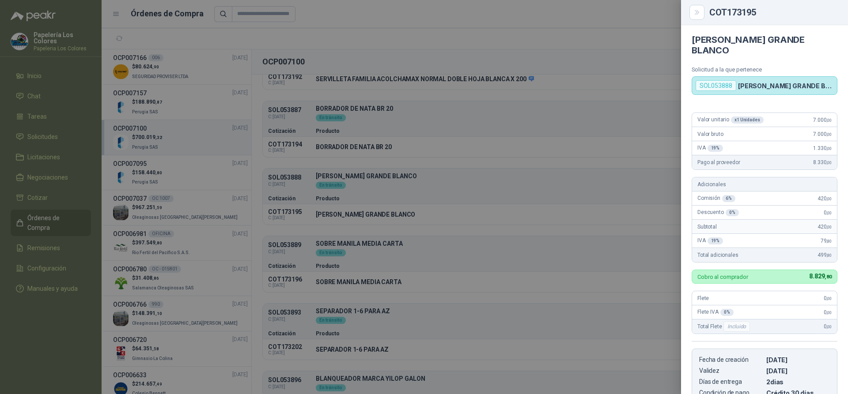
scroll to position [0, 0]
click at [450, 258] on div at bounding box center [424, 197] width 848 height 394
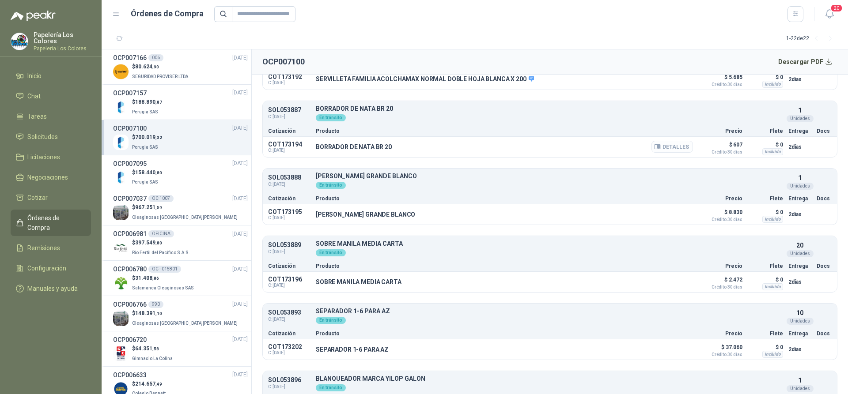
click at [657, 148] on button "Detalles" at bounding box center [671, 147] width 41 height 12
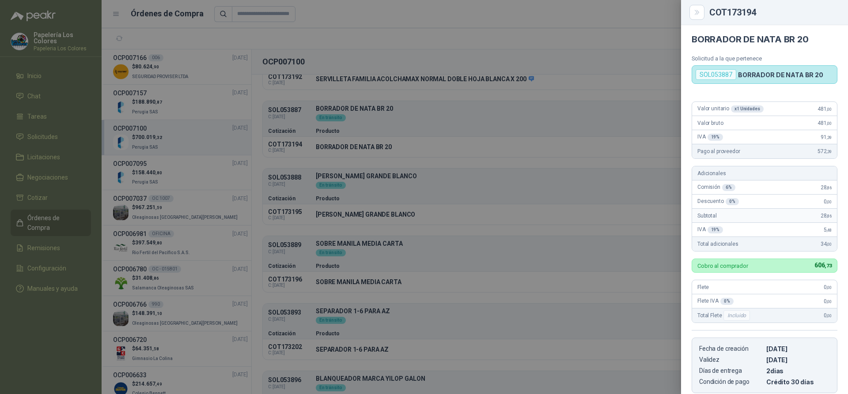
scroll to position [0, 0]
click at [581, 177] on div at bounding box center [424, 197] width 848 height 394
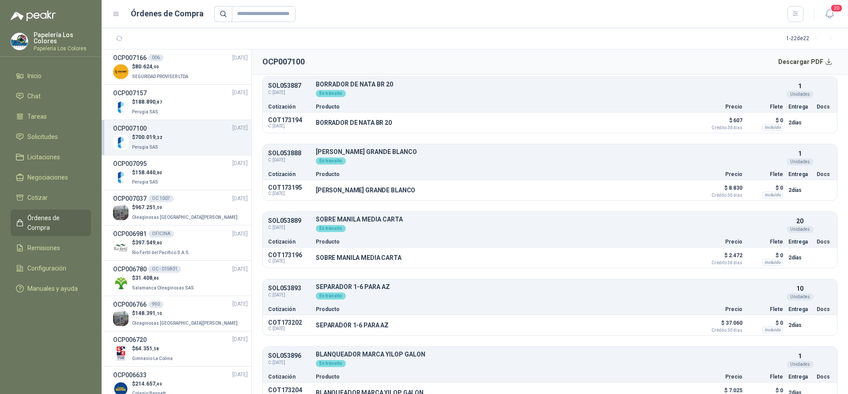
scroll to position [1192, 0]
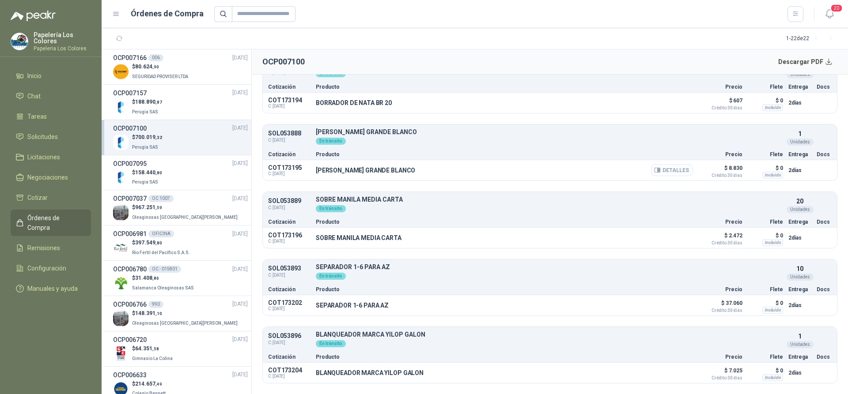
click at [671, 169] on button "Detalles" at bounding box center [671, 170] width 41 height 12
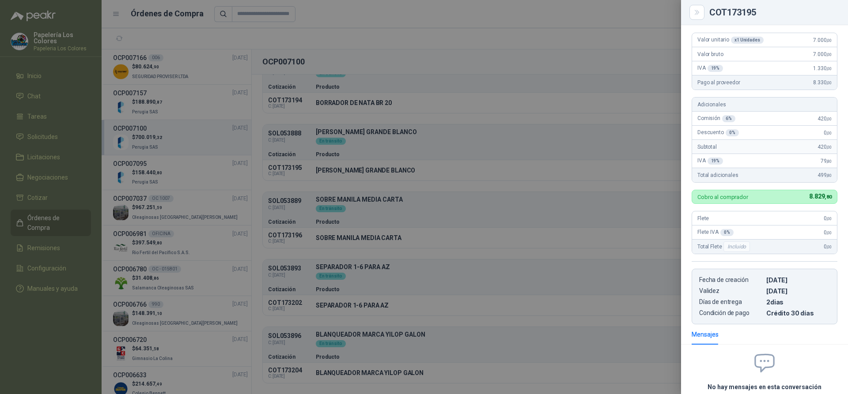
scroll to position [0, 0]
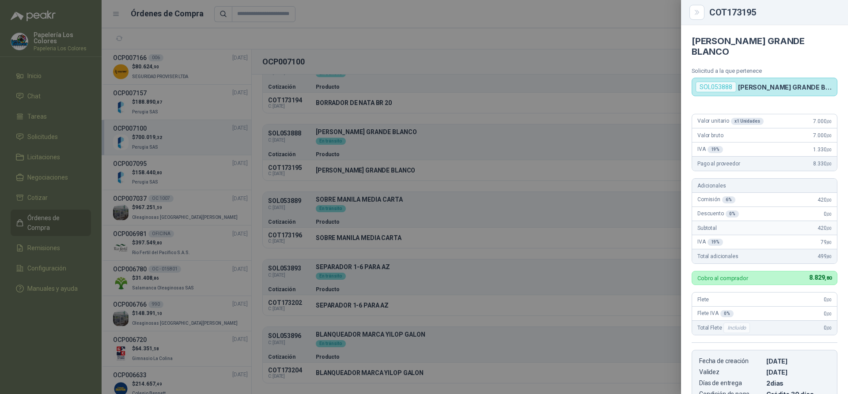
click at [599, 186] on div at bounding box center [424, 197] width 848 height 394
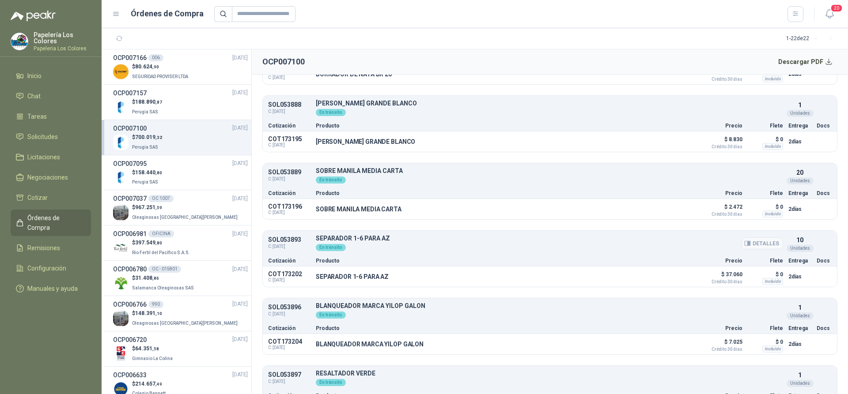
scroll to position [1236, 0]
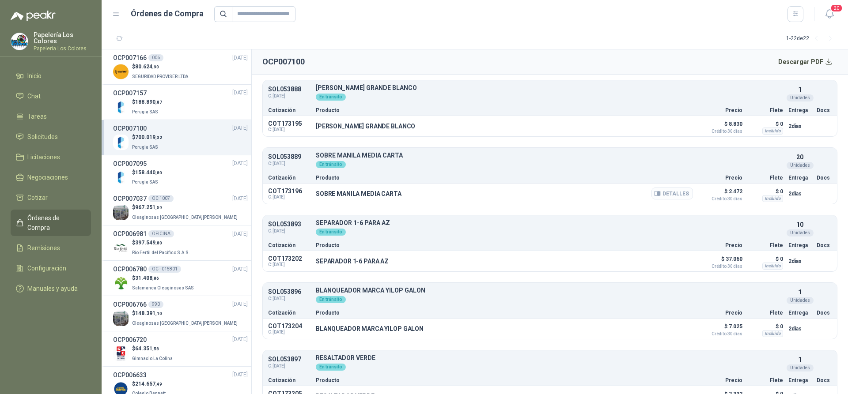
click at [664, 192] on button "Detalles" at bounding box center [671, 194] width 41 height 12
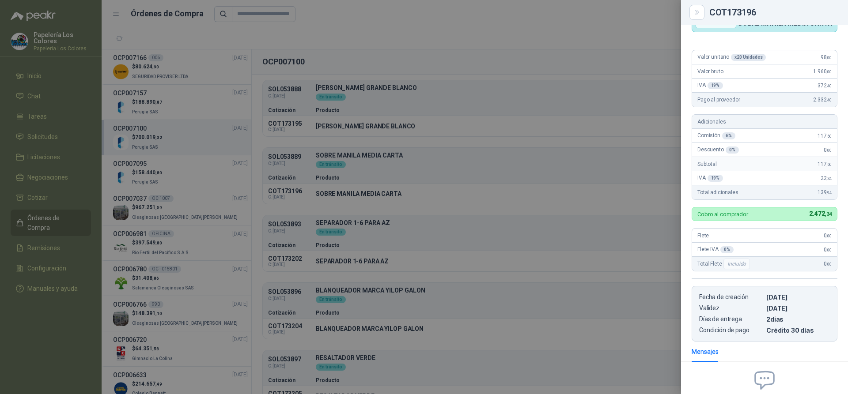
scroll to position [0, 0]
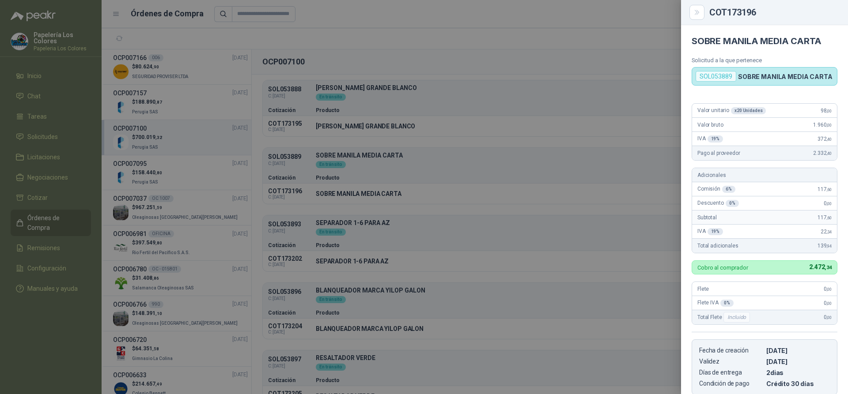
click at [532, 171] on div at bounding box center [424, 197] width 848 height 394
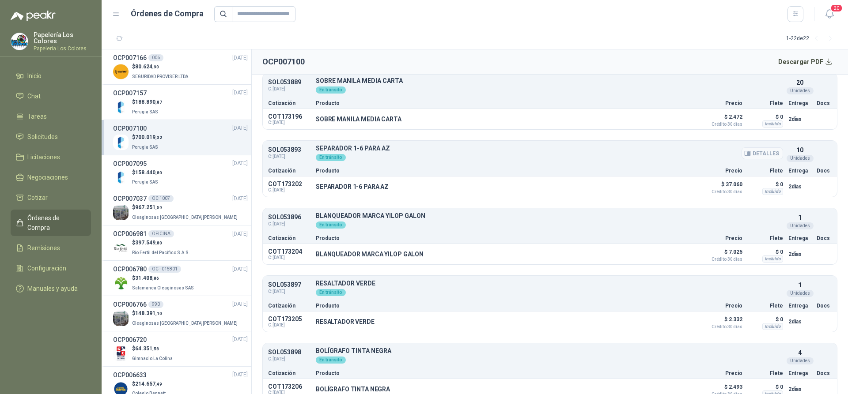
scroll to position [1324, 0]
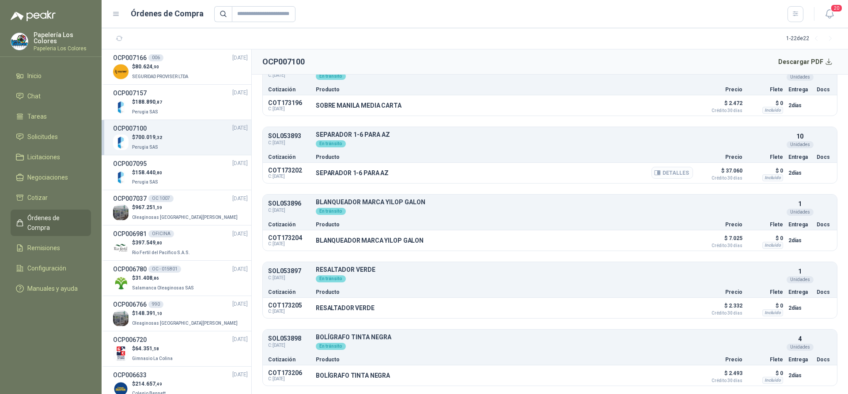
click at [667, 173] on button "Detalles" at bounding box center [671, 173] width 41 height 12
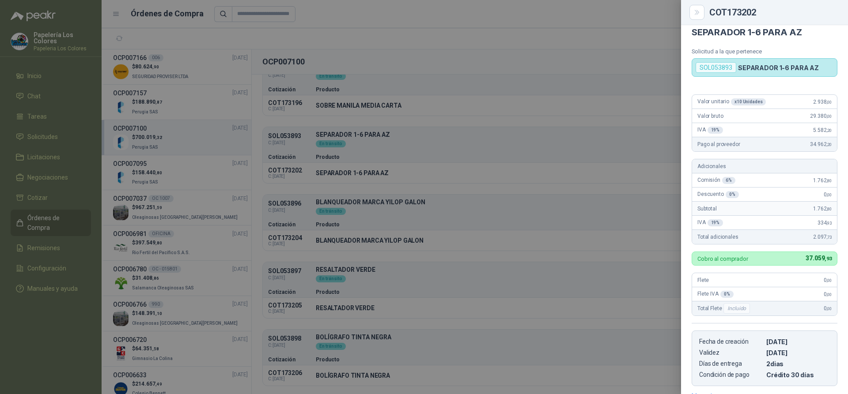
scroll to position [0, 0]
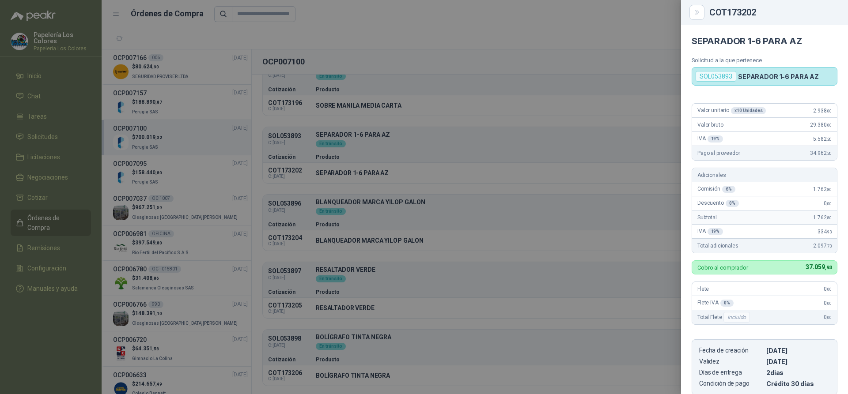
click at [588, 278] on div at bounding box center [424, 197] width 848 height 394
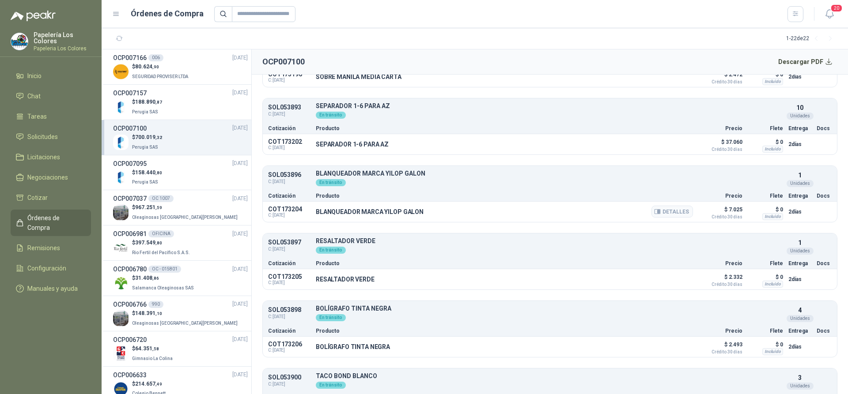
scroll to position [1369, 0]
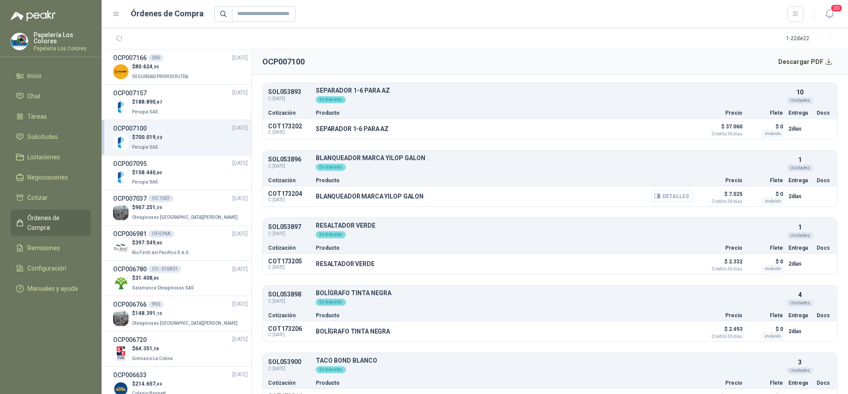
click at [676, 192] on button "Detalles" at bounding box center [671, 196] width 41 height 12
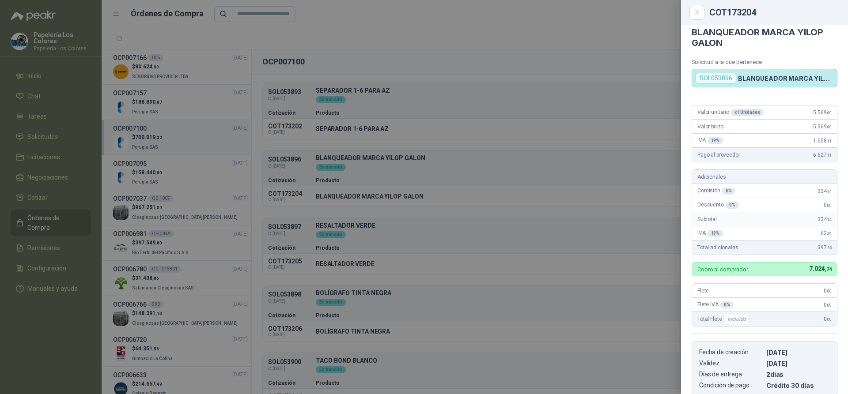
scroll to position [0, 0]
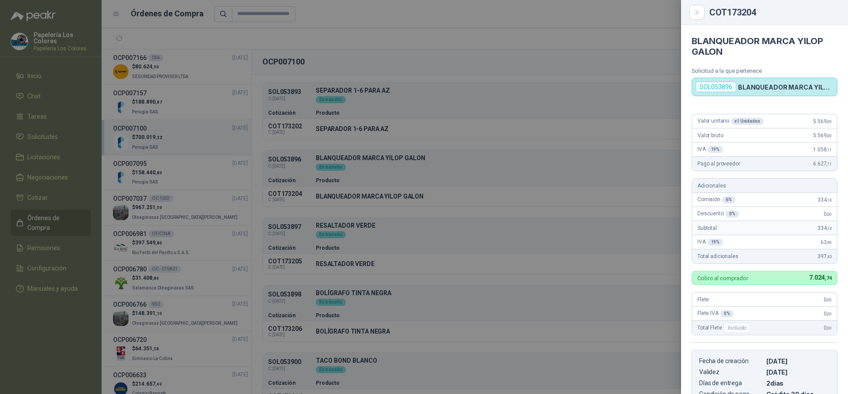
click at [547, 106] on div at bounding box center [424, 197] width 848 height 394
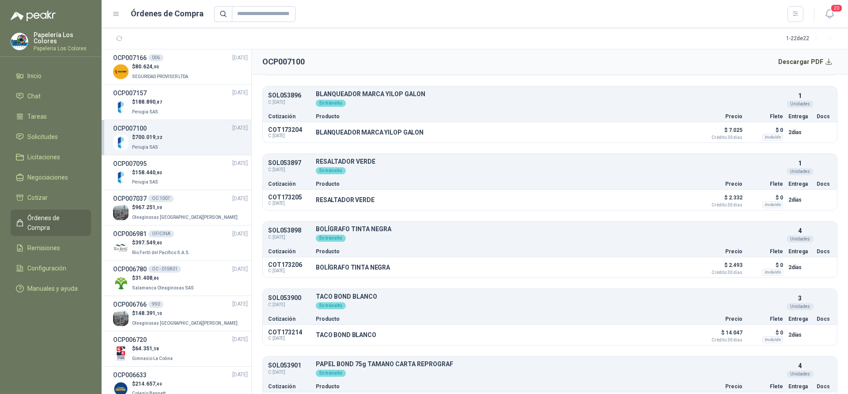
scroll to position [1413, 0]
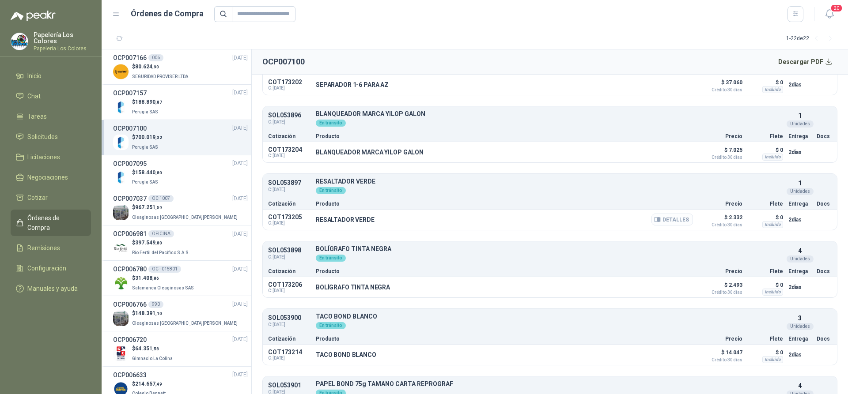
click at [660, 219] on button "Detalles" at bounding box center [671, 220] width 41 height 12
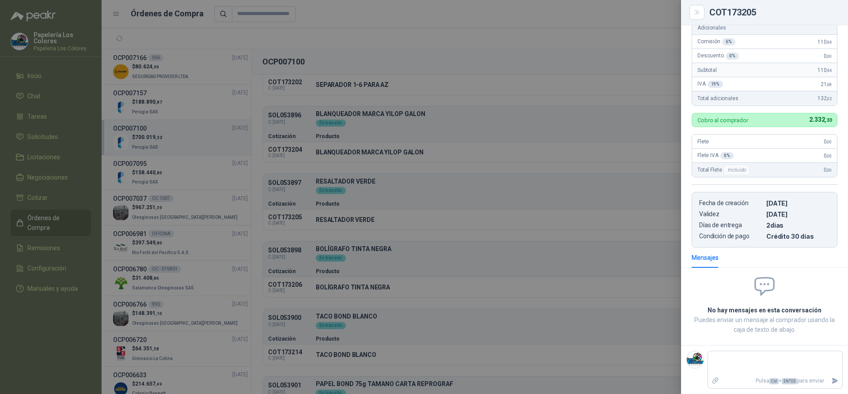
scroll to position [0, 0]
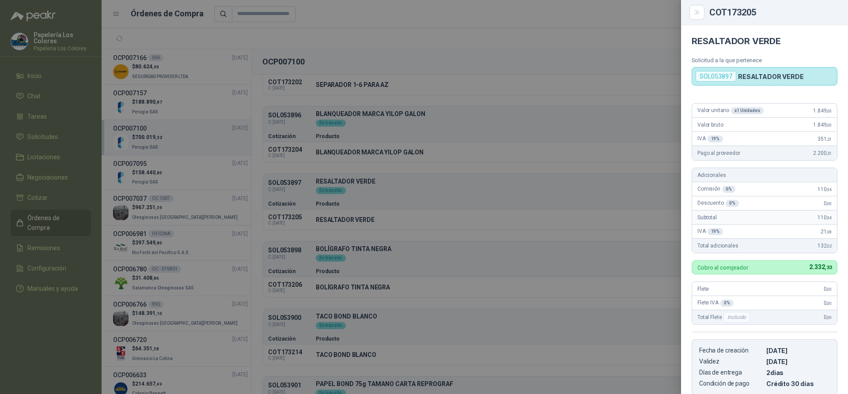
click at [510, 207] on div at bounding box center [424, 197] width 848 height 394
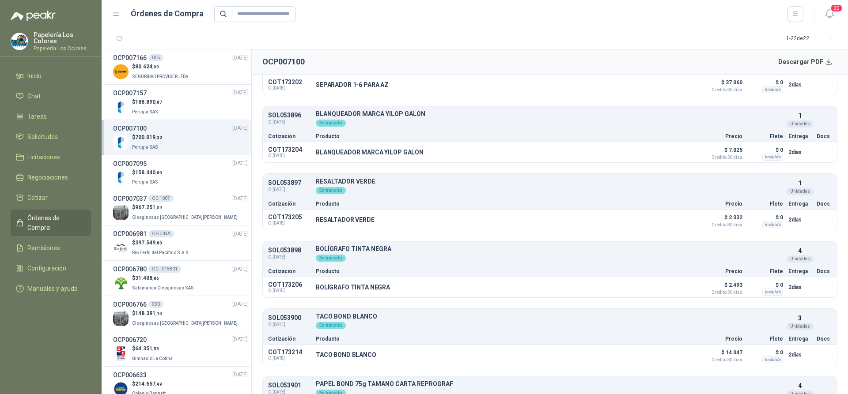
scroll to position [1457, 0]
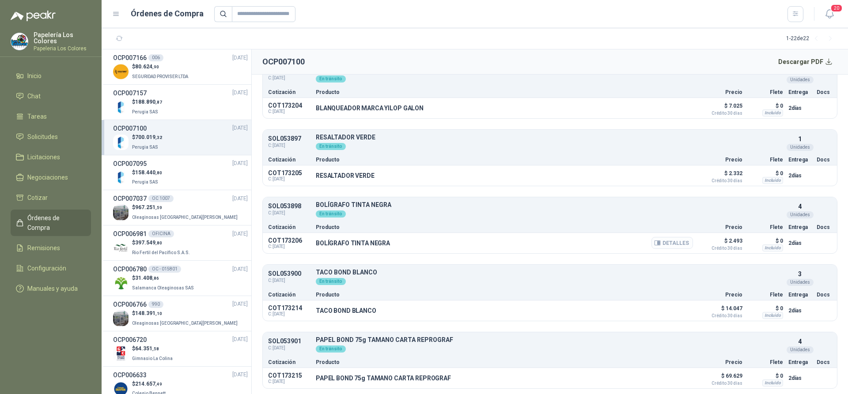
click at [660, 243] on button "Detalles" at bounding box center [671, 243] width 41 height 12
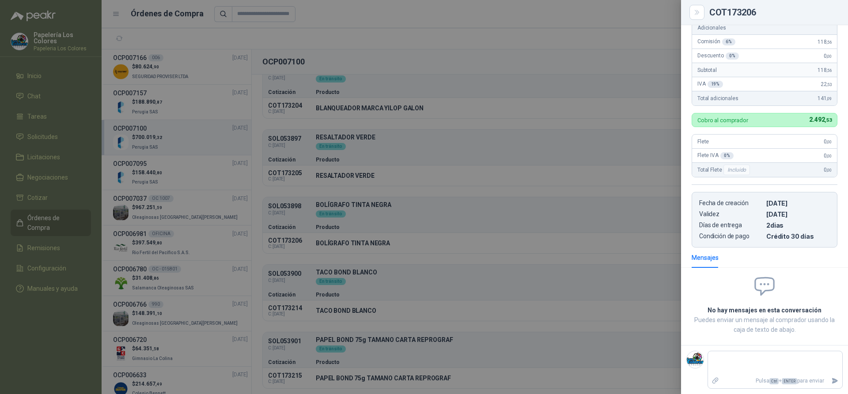
scroll to position [0, 0]
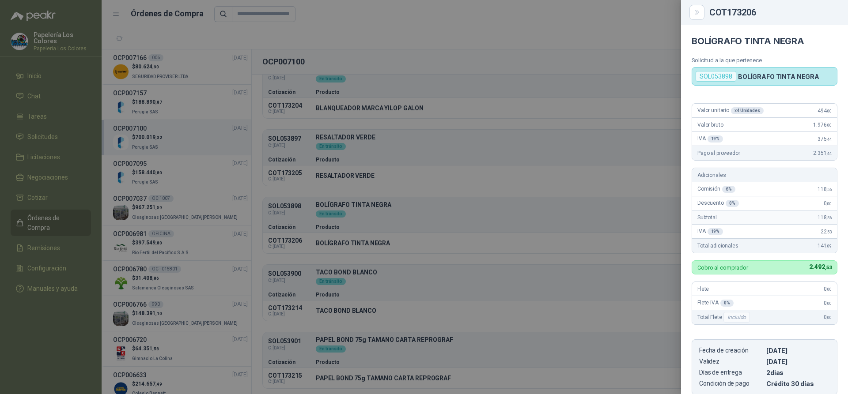
click at [532, 203] on div at bounding box center [424, 197] width 848 height 394
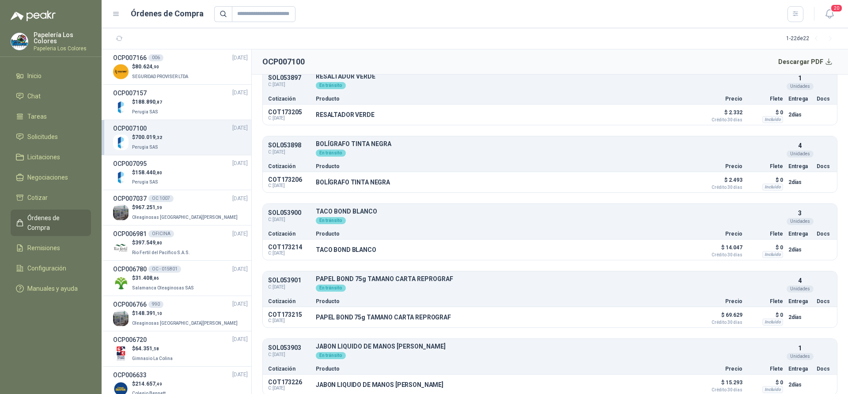
scroll to position [1545, 0]
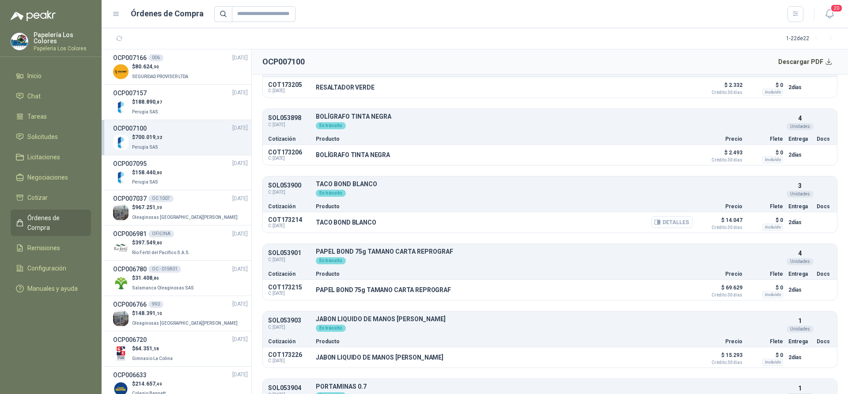
click at [665, 222] on button "Detalles" at bounding box center [671, 222] width 41 height 12
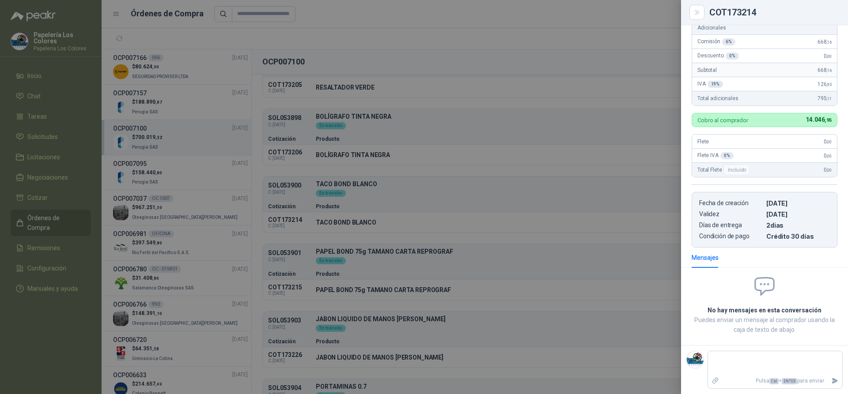
scroll to position [0, 0]
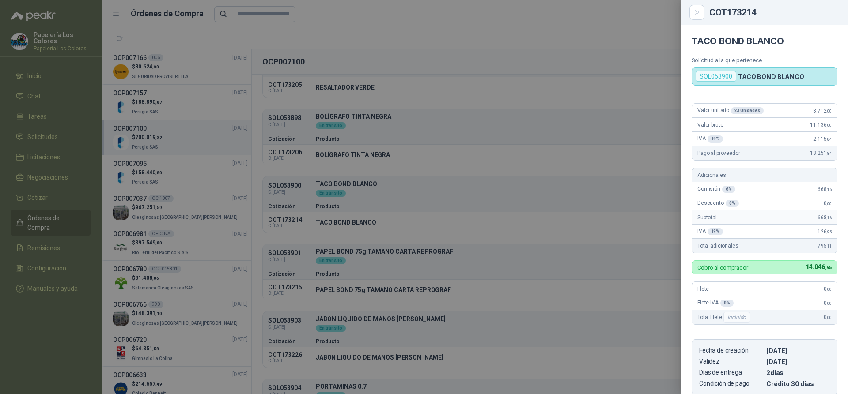
click at [533, 186] on div at bounding box center [424, 197] width 848 height 394
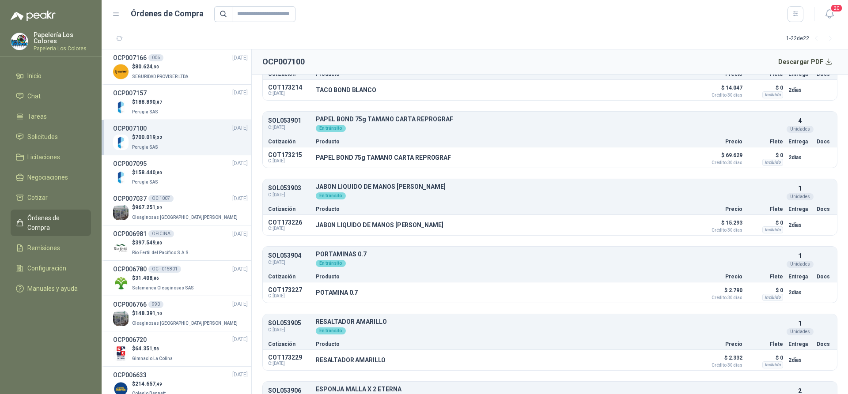
scroll to position [1722, 0]
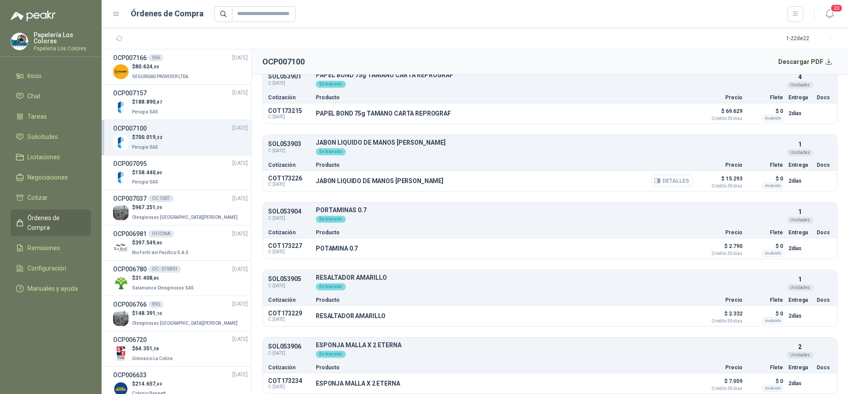
click at [657, 181] on button "Detalles" at bounding box center [671, 181] width 41 height 12
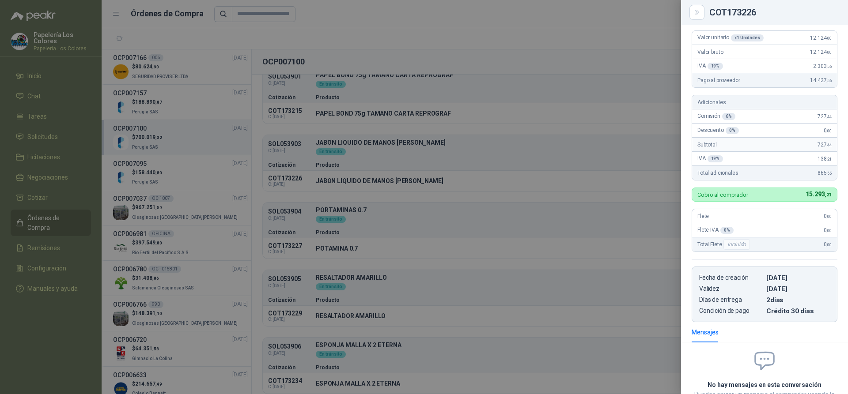
scroll to position [0, 0]
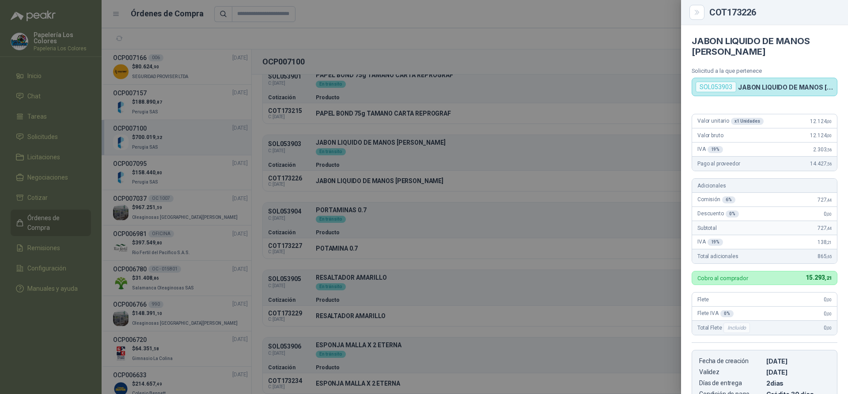
click at [486, 155] on div at bounding box center [424, 197] width 848 height 394
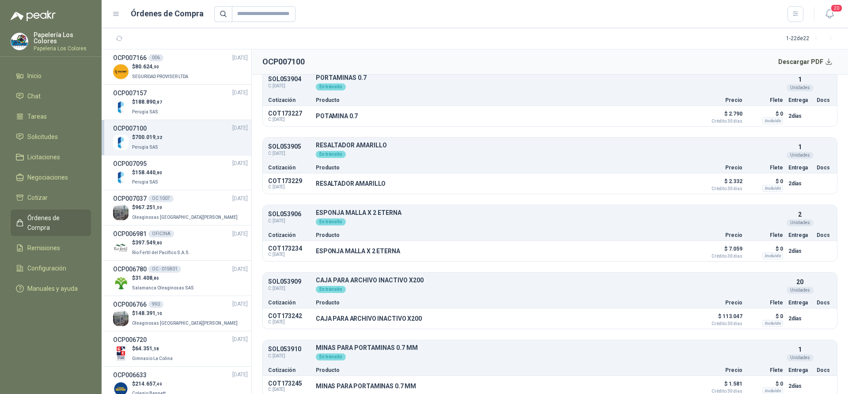
scroll to position [1898, 0]
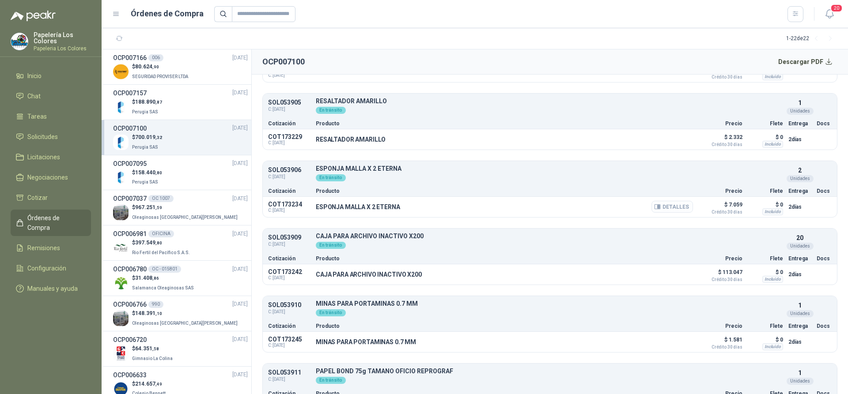
click at [676, 203] on button "Detalles" at bounding box center [671, 207] width 41 height 12
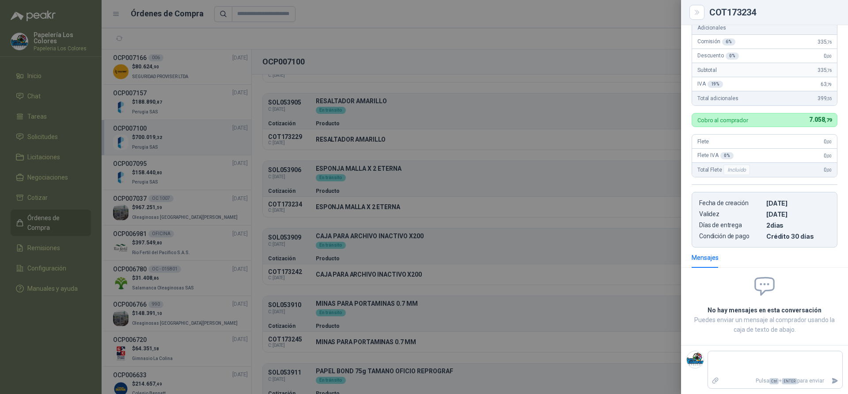
scroll to position [0, 0]
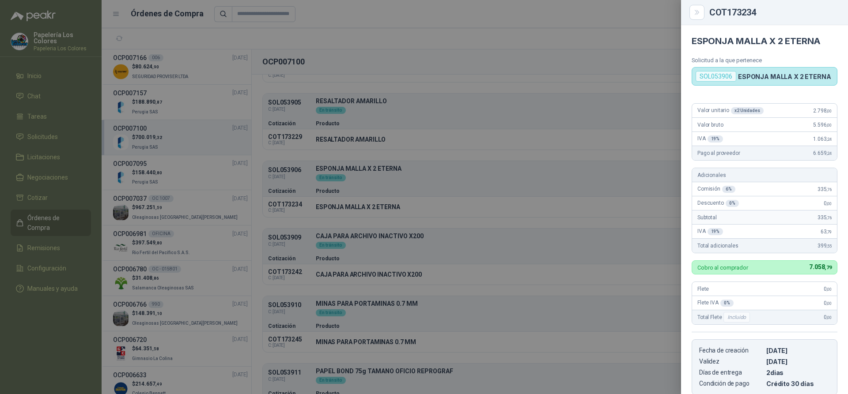
click at [538, 112] on div at bounding box center [424, 197] width 848 height 394
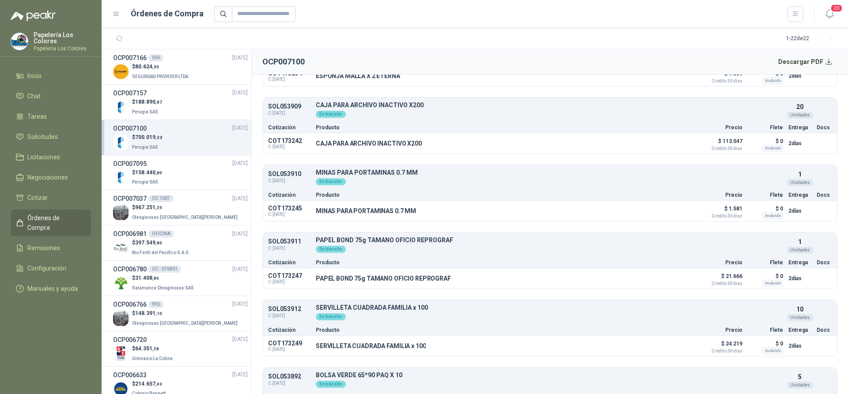
scroll to position [2031, 0]
click at [674, 208] on button "Detalles" at bounding box center [671, 210] width 41 height 12
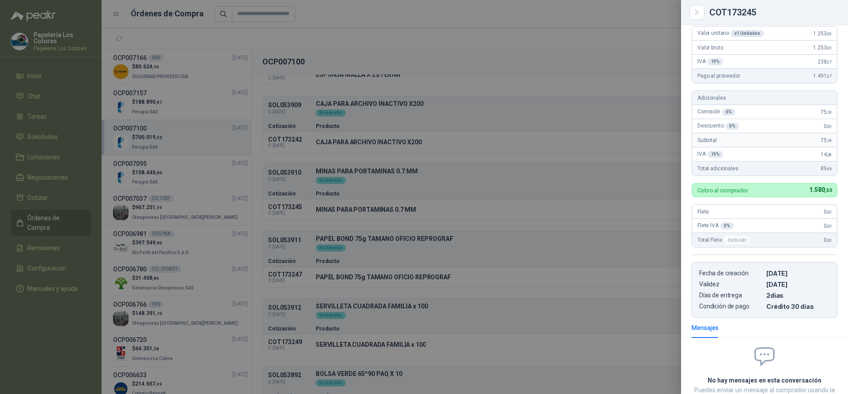
scroll to position [0, 0]
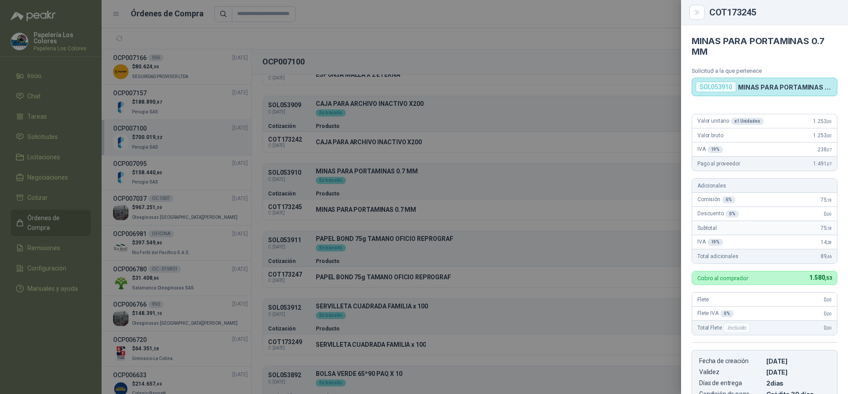
click at [528, 185] on div at bounding box center [424, 197] width 848 height 394
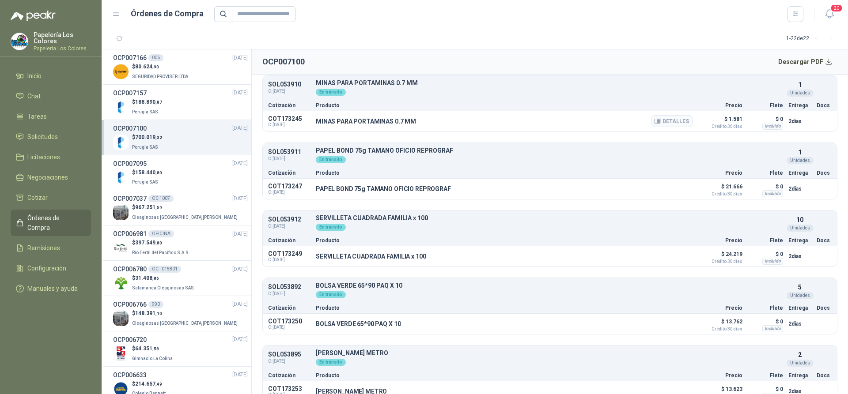
scroll to position [2132, 0]
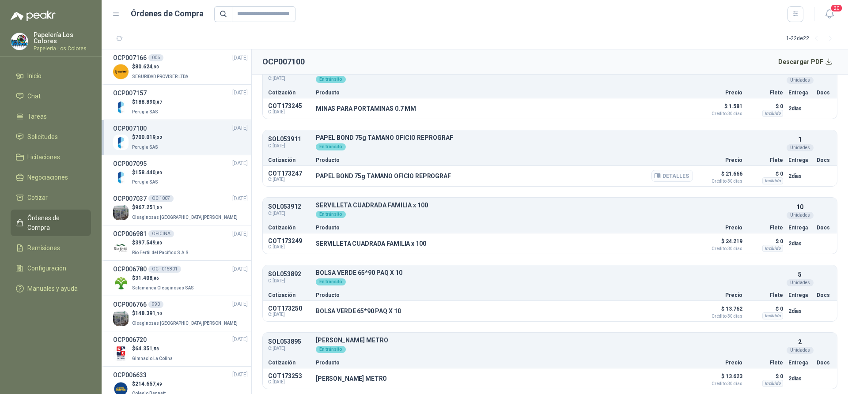
click at [660, 177] on button "Detalles" at bounding box center [671, 176] width 41 height 12
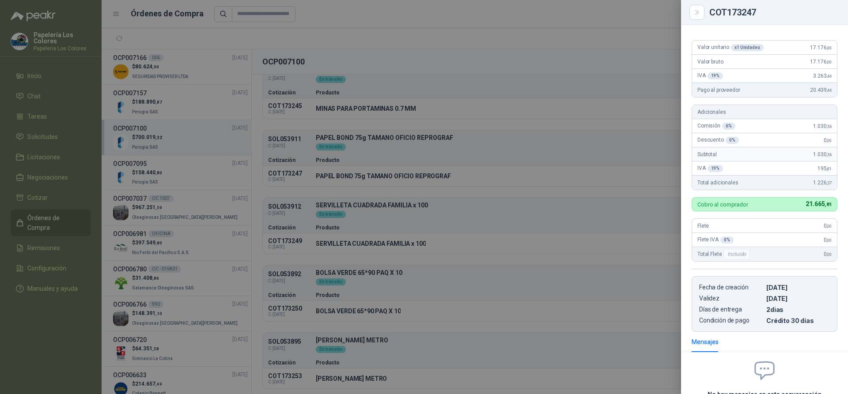
scroll to position [0, 0]
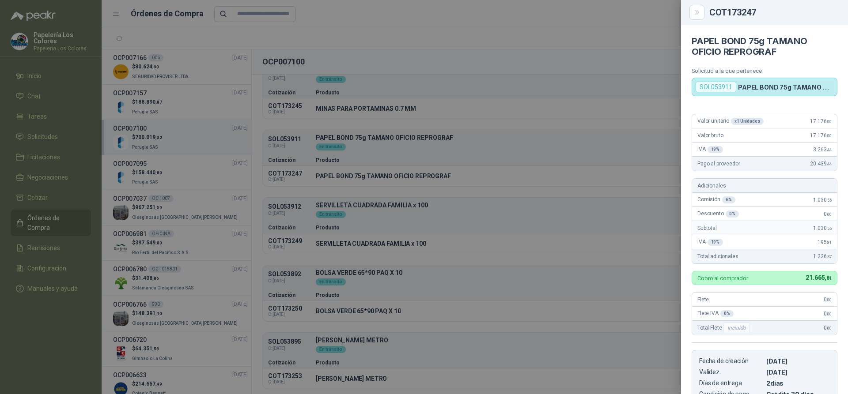
click at [537, 146] on div at bounding box center [424, 197] width 848 height 394
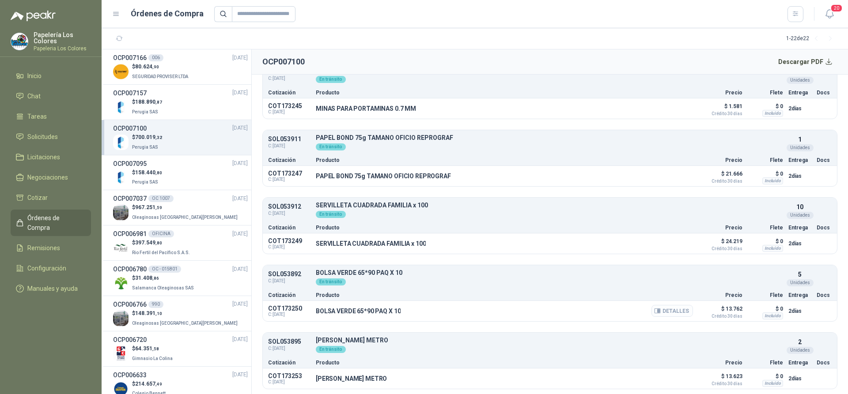
click at [664, 309] on button "Detalles" at bounding box center [671, 311] width 41 height 12
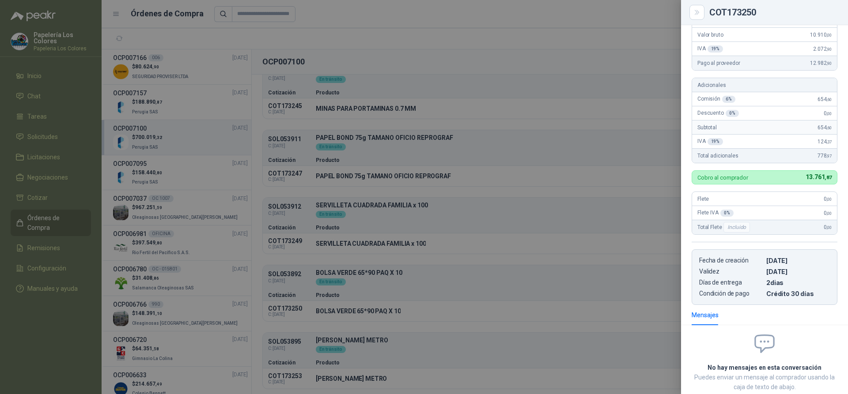
scroll to position [0, 0]
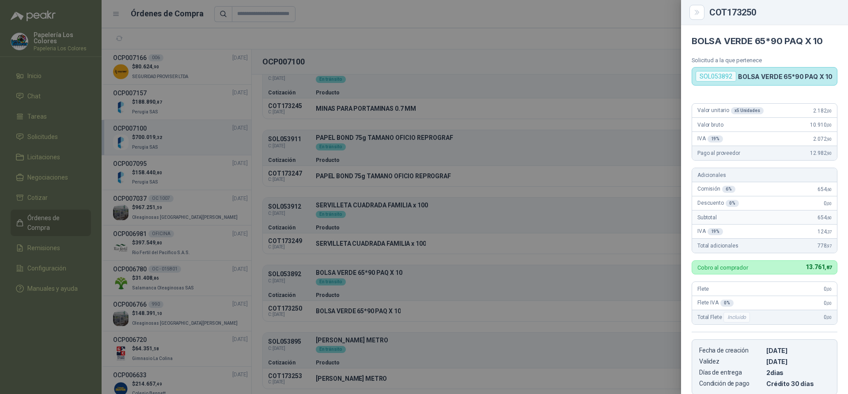
click at [599, 143] on div at bounding box center [424, 197] width 848 height 394
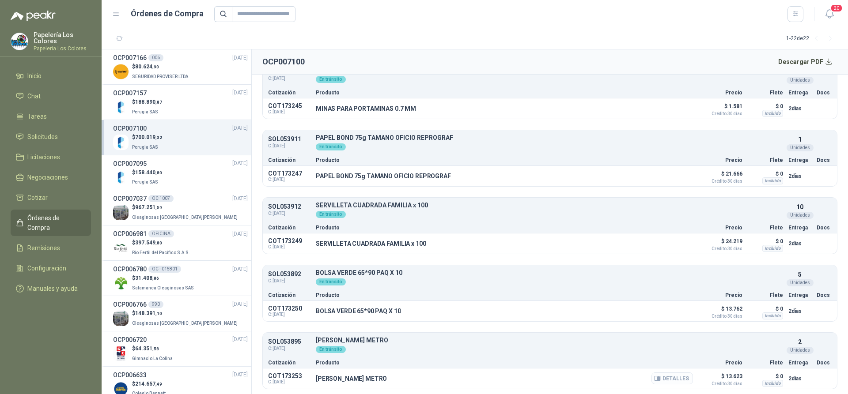
click at [671, 376] on button "Detalles" at bounding box center [671, 379] width 41 height 12
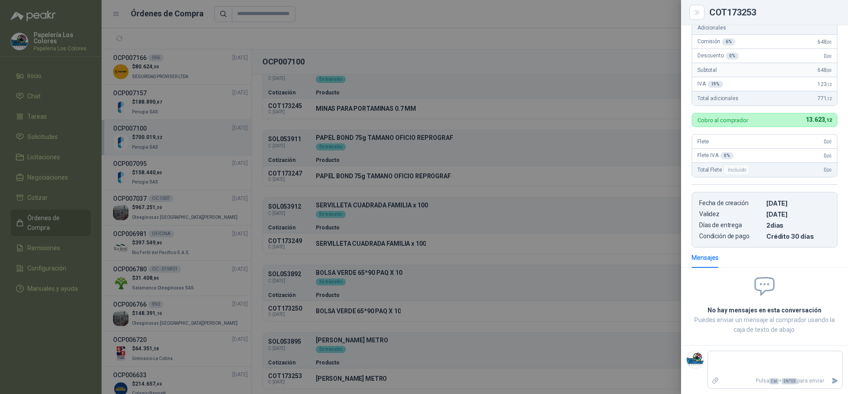
scroll to position [0, 0]
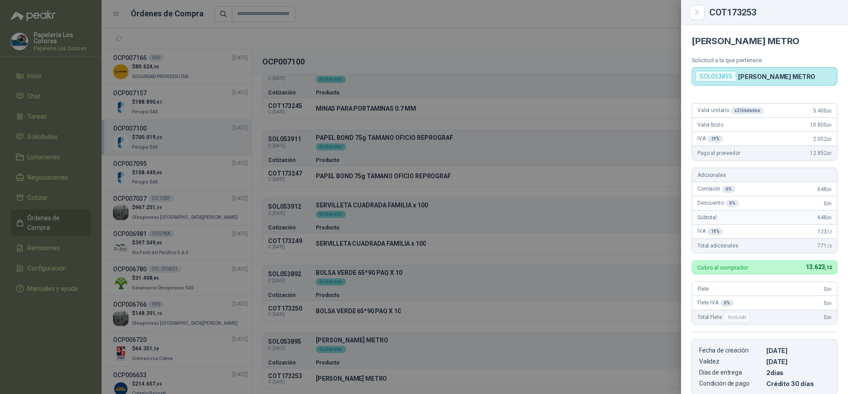
click at [532, 150] on div at bounding box center [424, 197] width 848 height 394
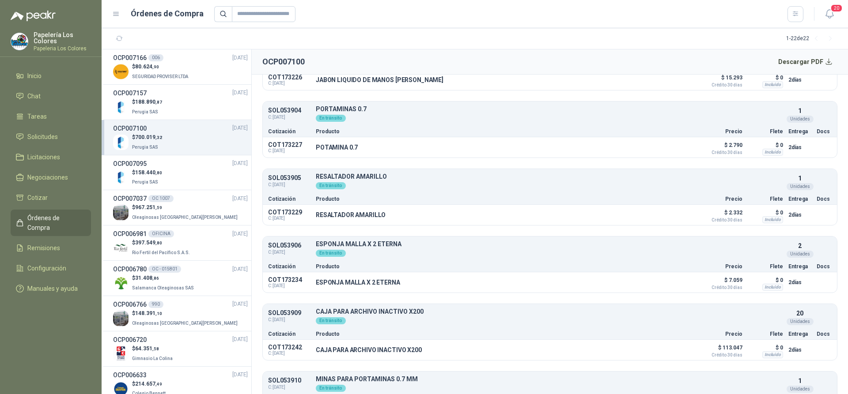
scroll to position [1779, 0]
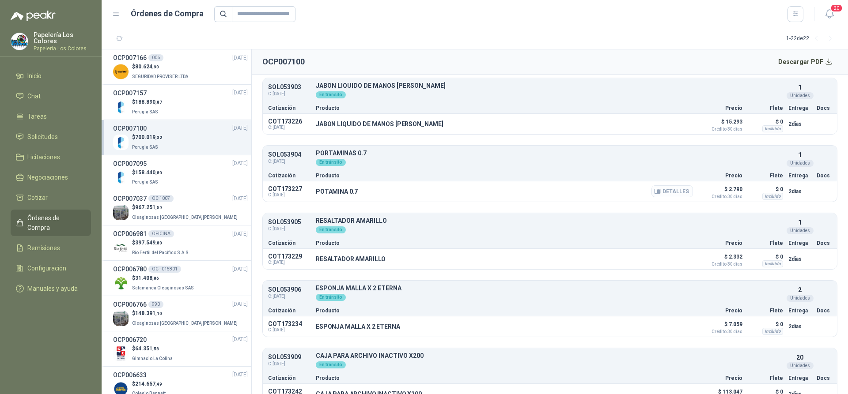
click at [671, 189] on button "Detalles" at bounding box center [671, 191] width 41 height 12
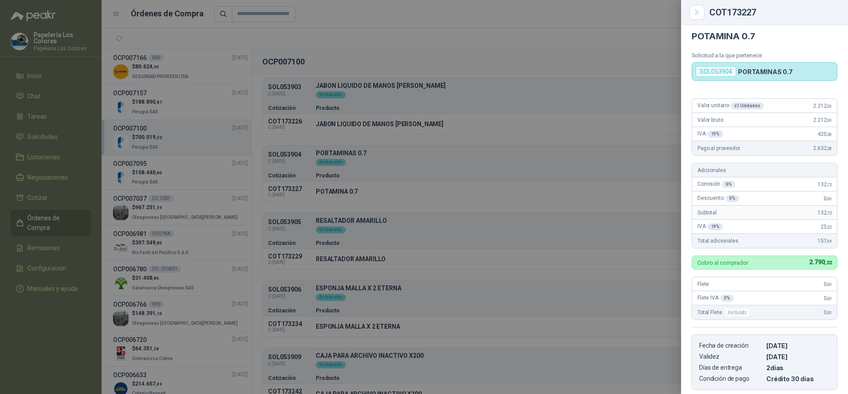
scroll to position [0, 0]
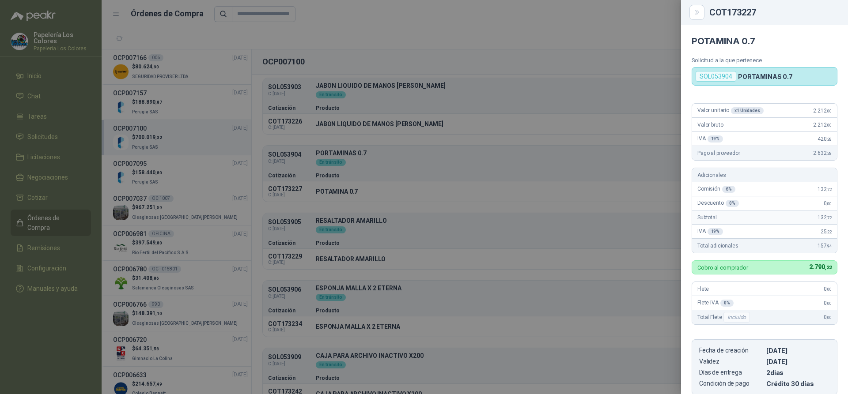
click at [596, 167] on div at bounding box center [424, 197] width 848 height 394
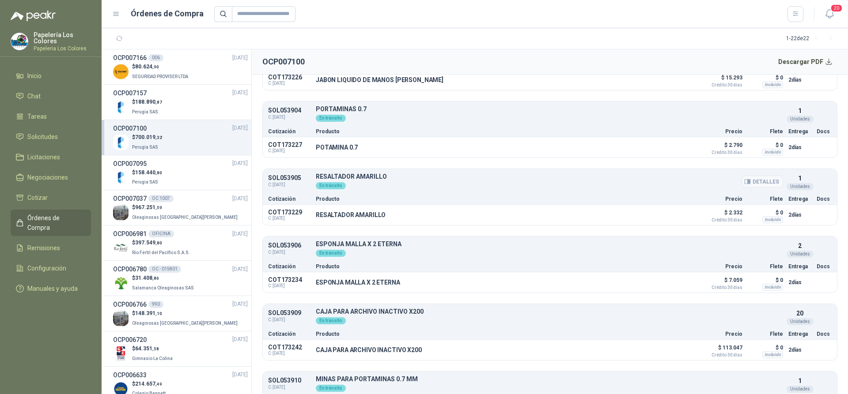
scroll to position [1867, 0]
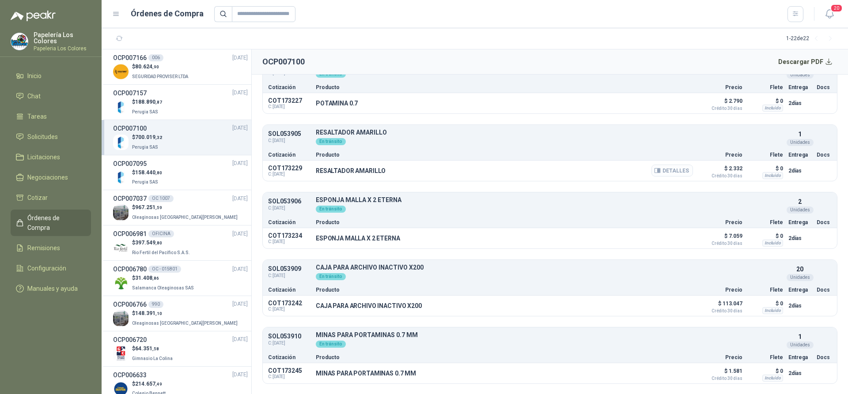
click at [675, 171] on button "Detalles" at bounding box center [671, 171] width 41 height 12
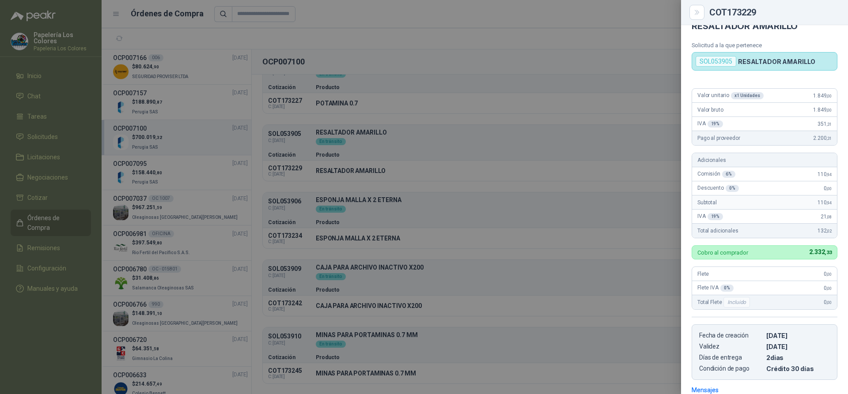
scroll to position [0, 0]
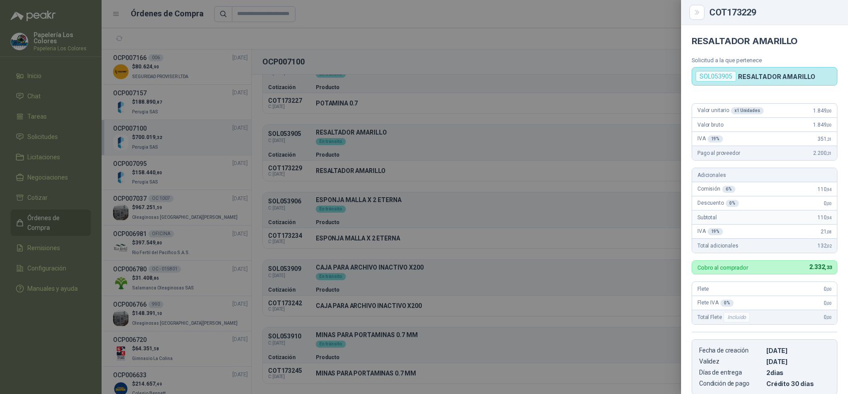
click at [528, 143] on div at bounding box center [424, 197] width 848 height 394
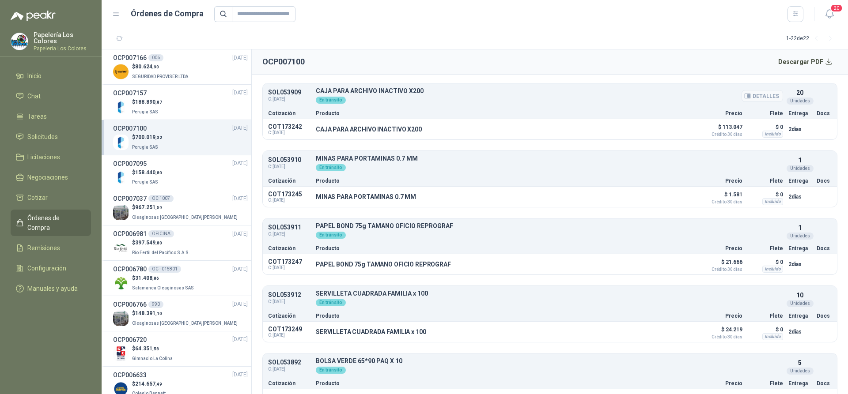
scroll to position [2088, 0]
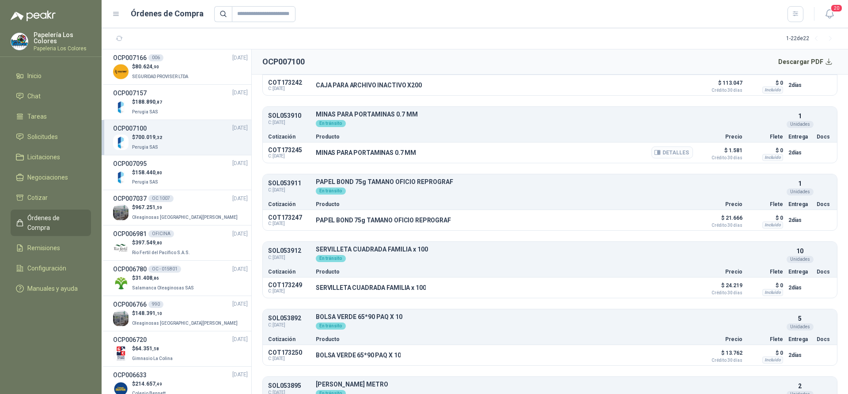
click at [664, 152] on button "Detalles" at bounding box center [671, 153] width 41 height 12
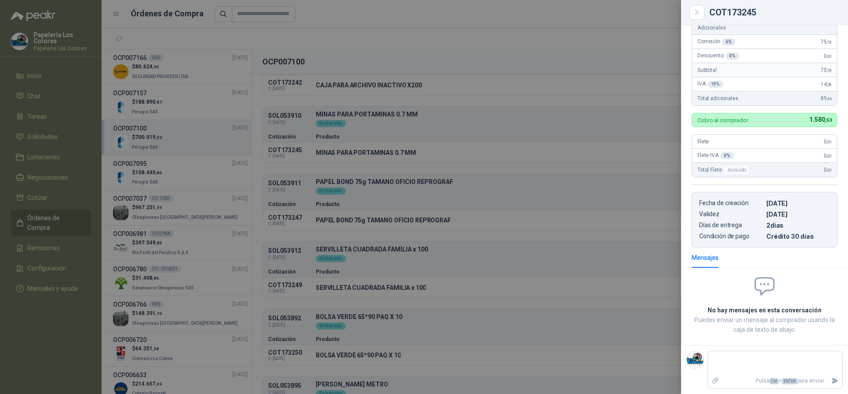
scroll to position [0, 0]
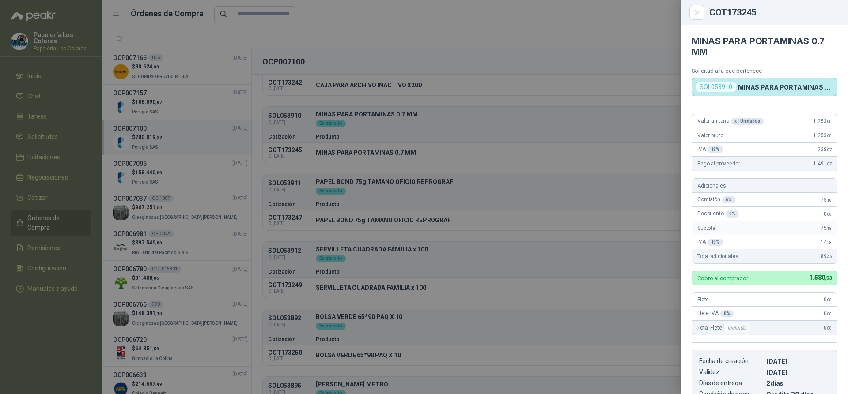
click at [589, 131] on div at bounding box center [424, 197] width 848 height 394
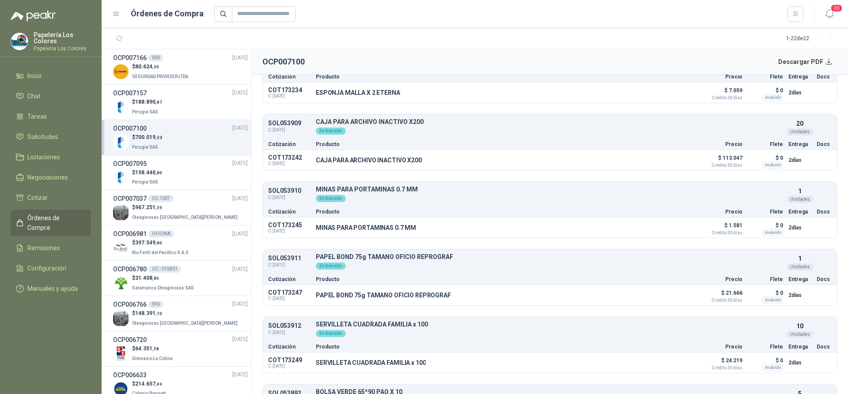
scroll to position [1999, 0]
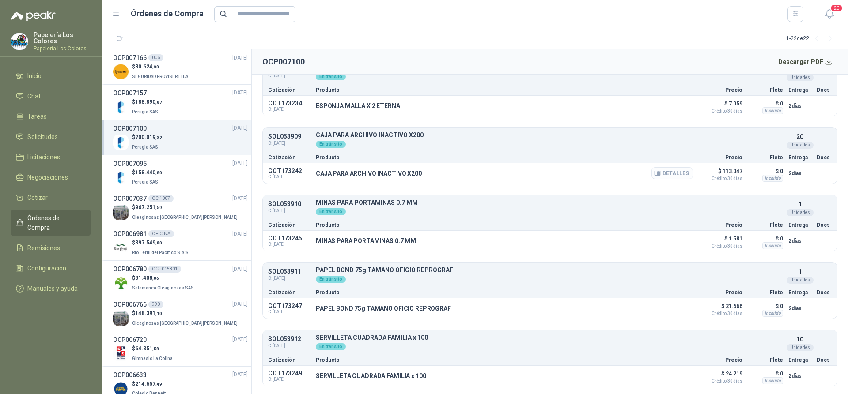
click at [670, 176] on button "Detalles" at bounding box center [671, 173] width 41 height 12
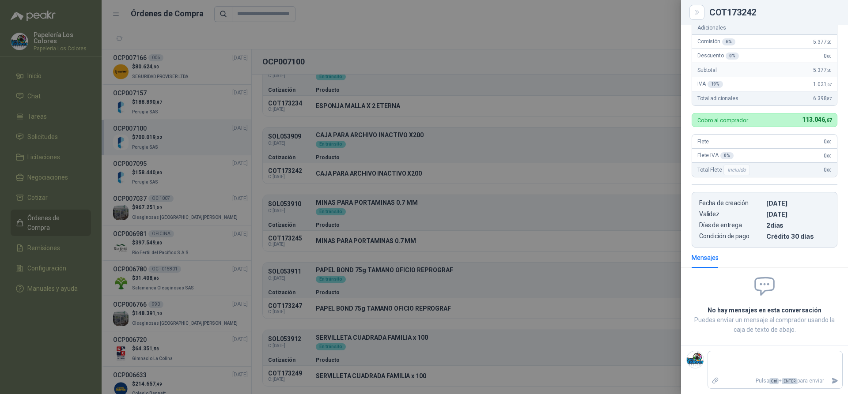
scroll to position [0, 0]
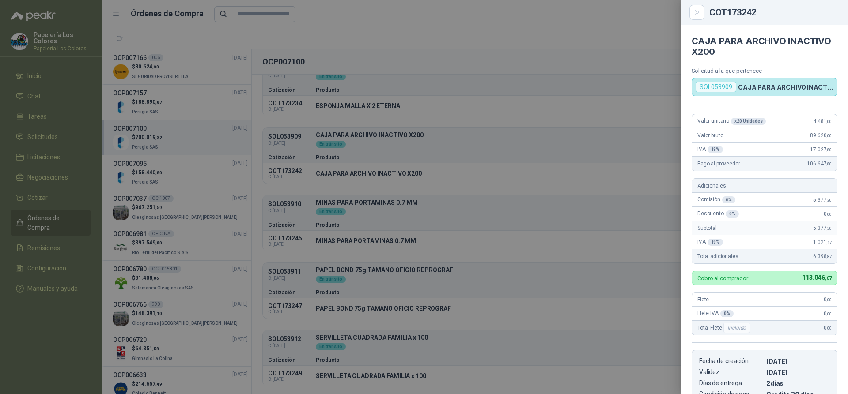
click at [588, 135] on div at bounding box center [424, 197] width 848 height 394
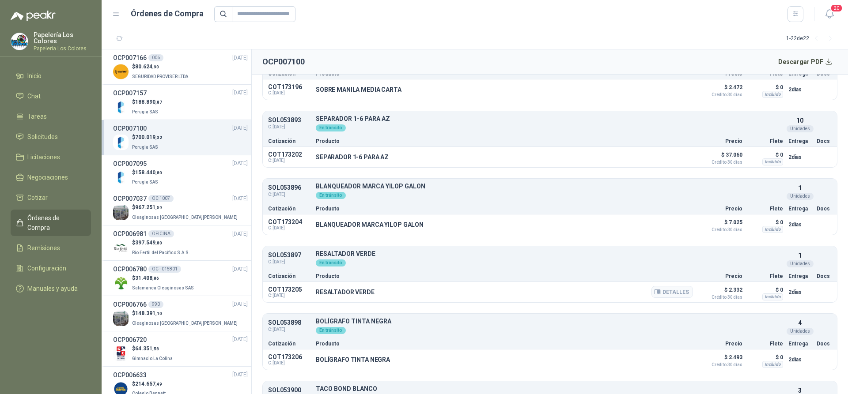
scroll to position [1072, 0]
